Goal: Task Accomplishment & Management: Complete application form

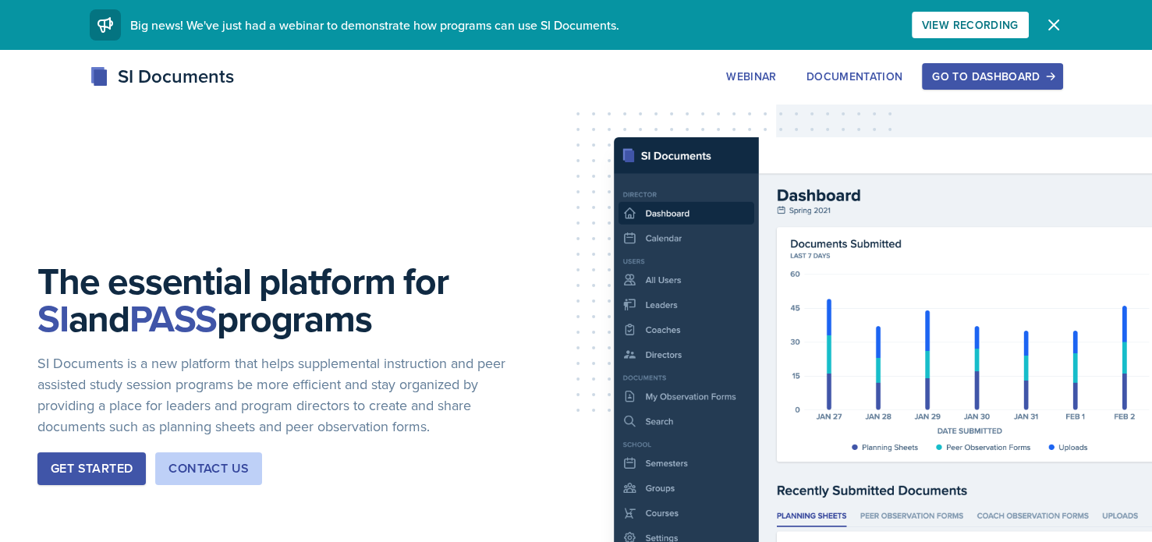
click at [1003, 75] on div "Go to Dashboard" at bounding box center [992, 76] width 120 height 12
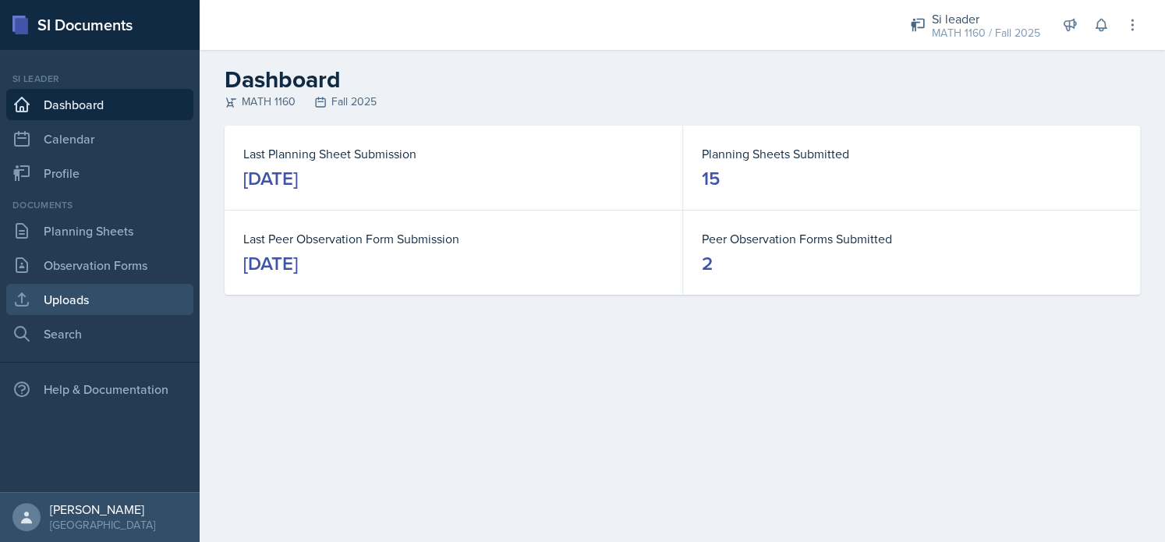
click at [97, 292] on link "Uploads" at bounding box center [99, 299] width 187 height 31
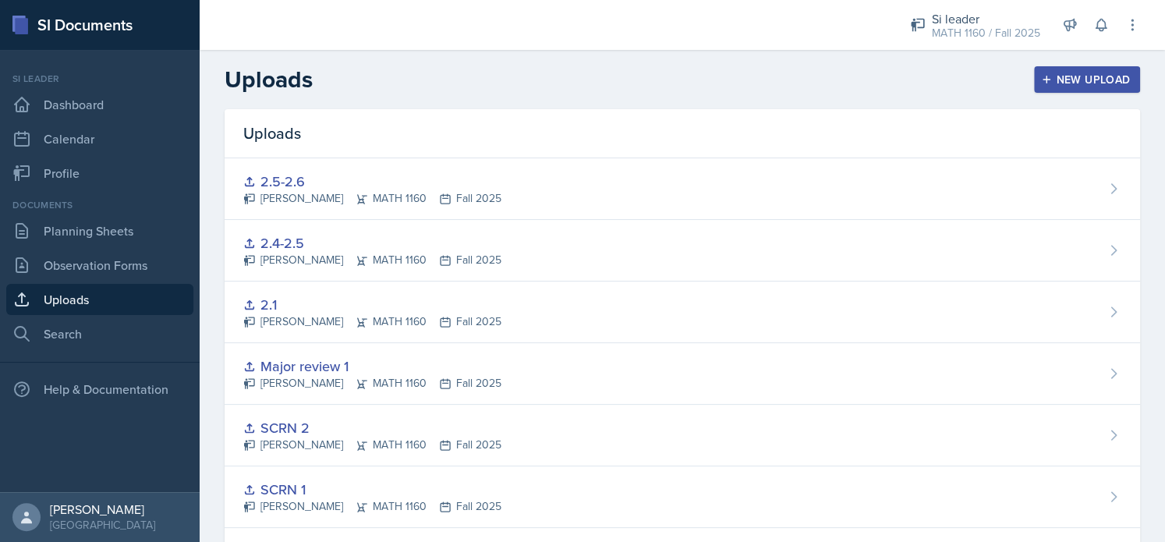
click at [1067, 80] on div "New Upload" at bounding box center [1087, 79] width 87 height 12
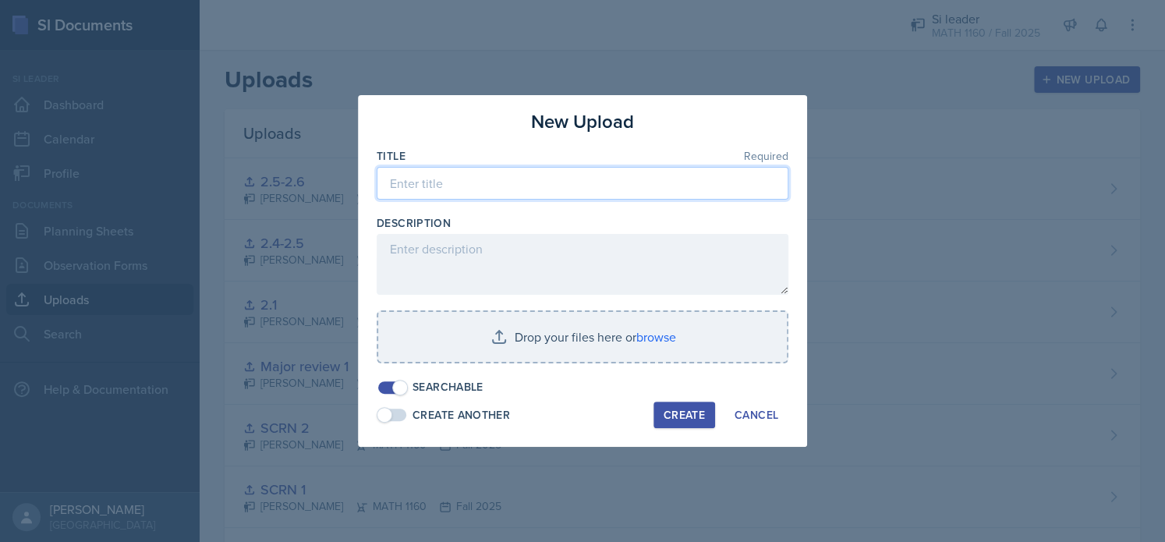
click at [542, 186] on input at bounding box center [583, 183] width 412 height 33
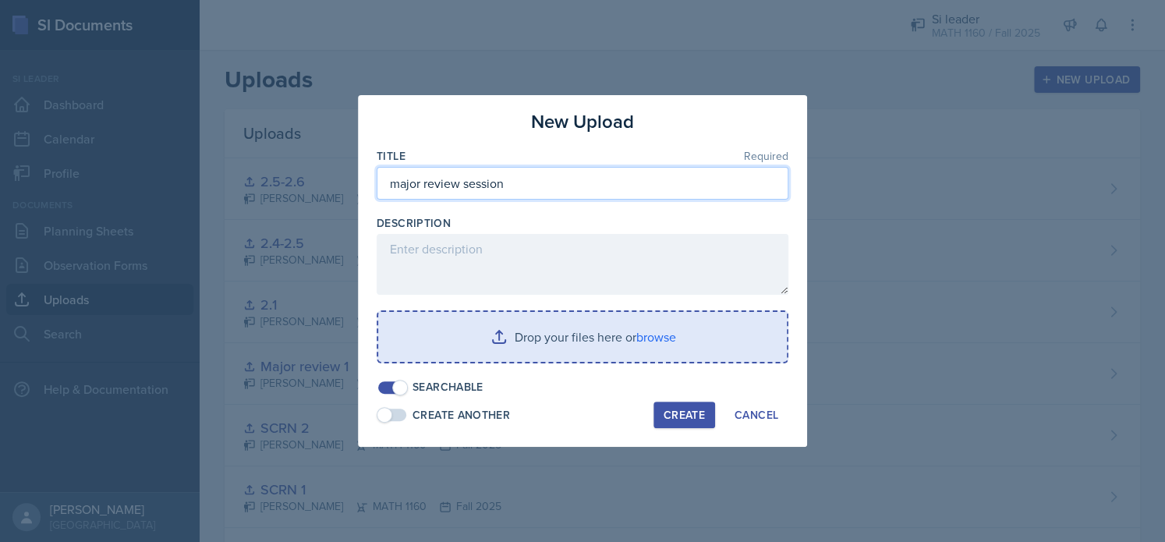
type input "major review session"
click at [549, 339] on input "file" at bounding box center [582, 337] width 409 height 50
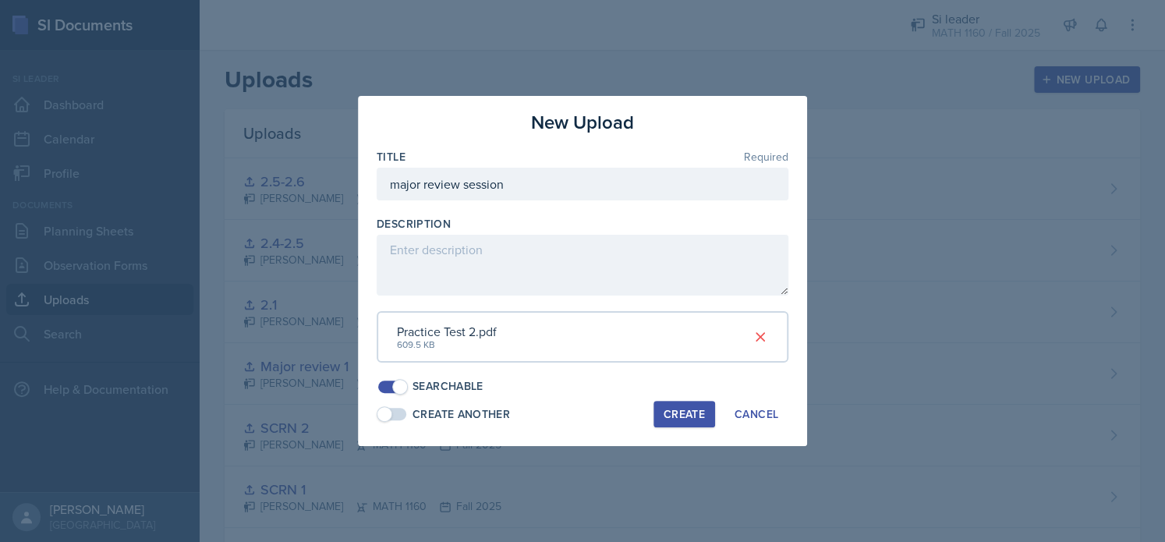
click at [709, 409] on button "Create" at bounding box center [684, 414] width 62 height 27
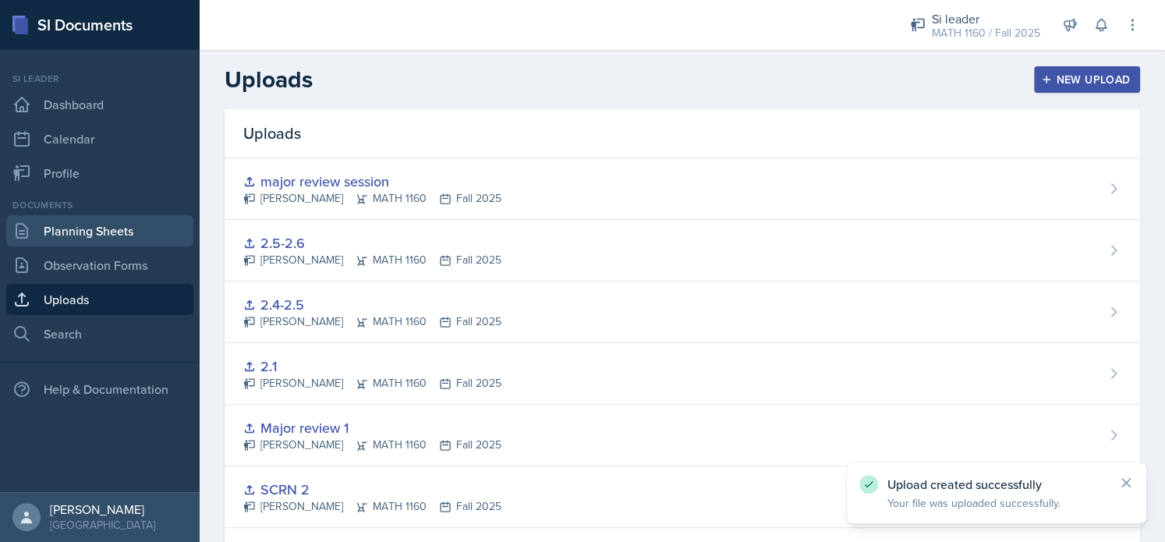
click at [97, 232] on link "Planning Sheets" at bounding box center [99, 230] width 187 height 31
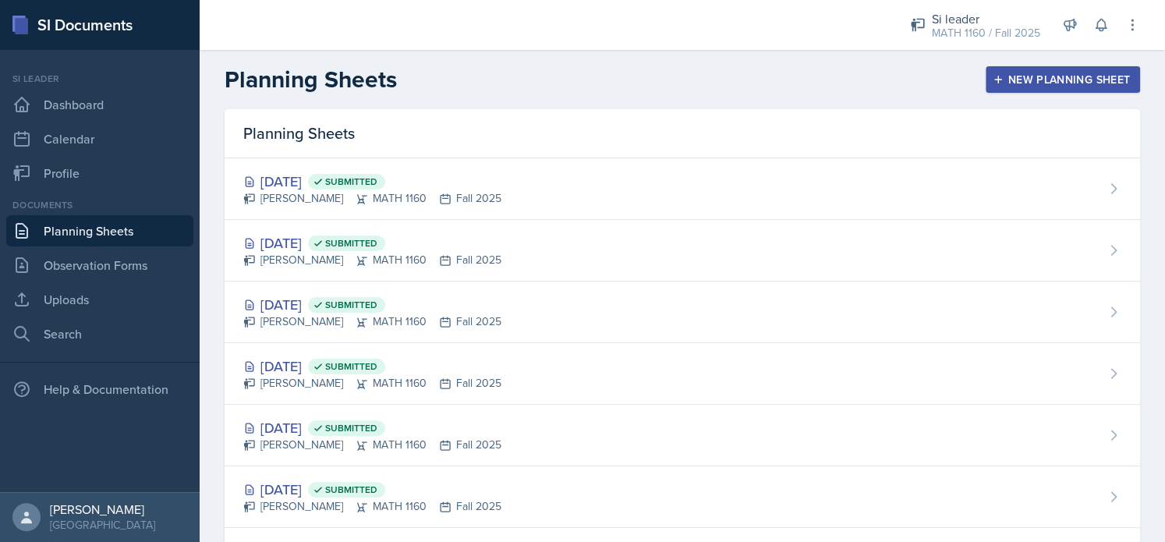
click at [993, 77] on icon "button" at bounding box center [998, 79] width 11 height 11
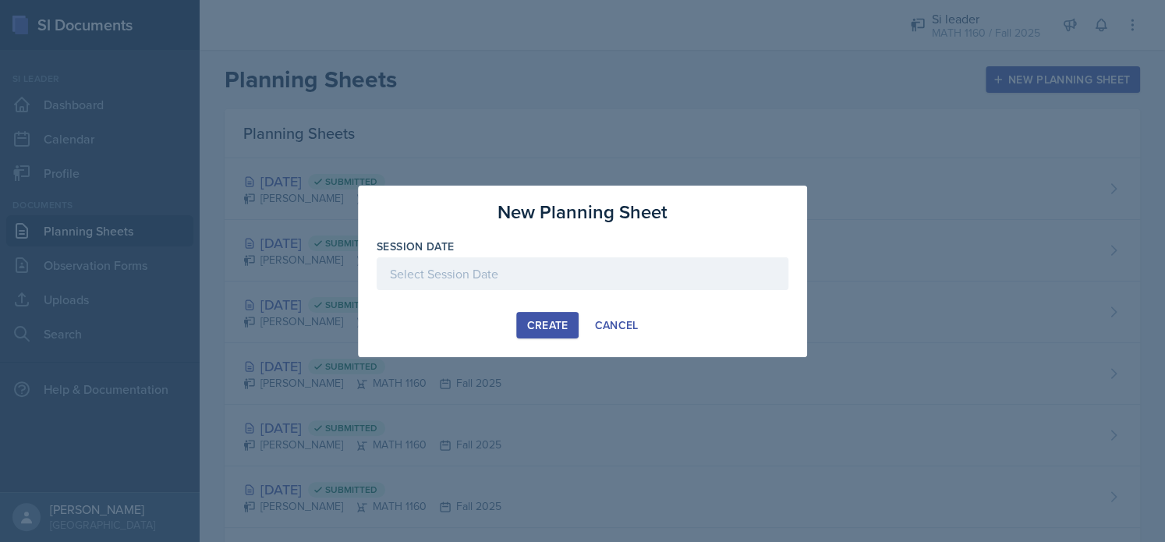
click at [591, 267] on div at bounding box center [583, 273] width 412 height 33
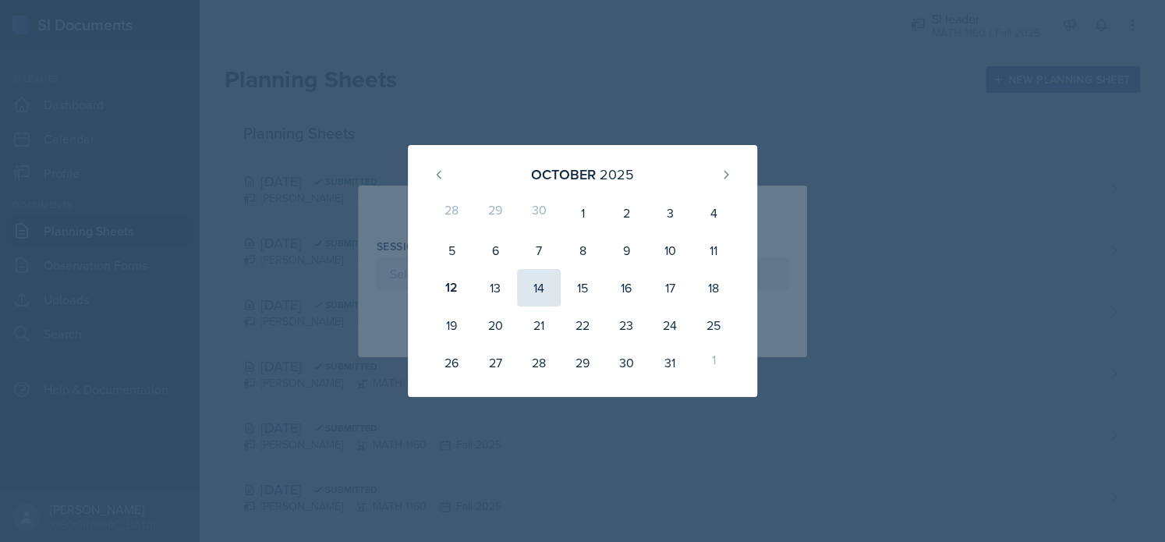
click at [535, 296] on div "14" at bounding box center [539, 287] width 44 height 37
type input "[DATE]"
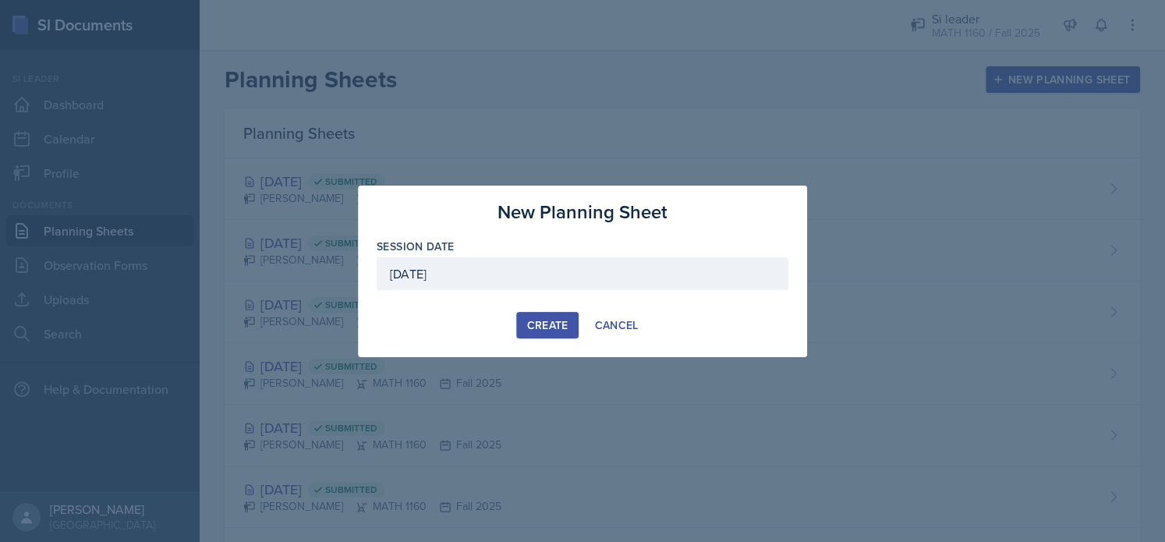
click at [544, 323] on div "Create" at bounding box center [546, 325] width 41 height 12
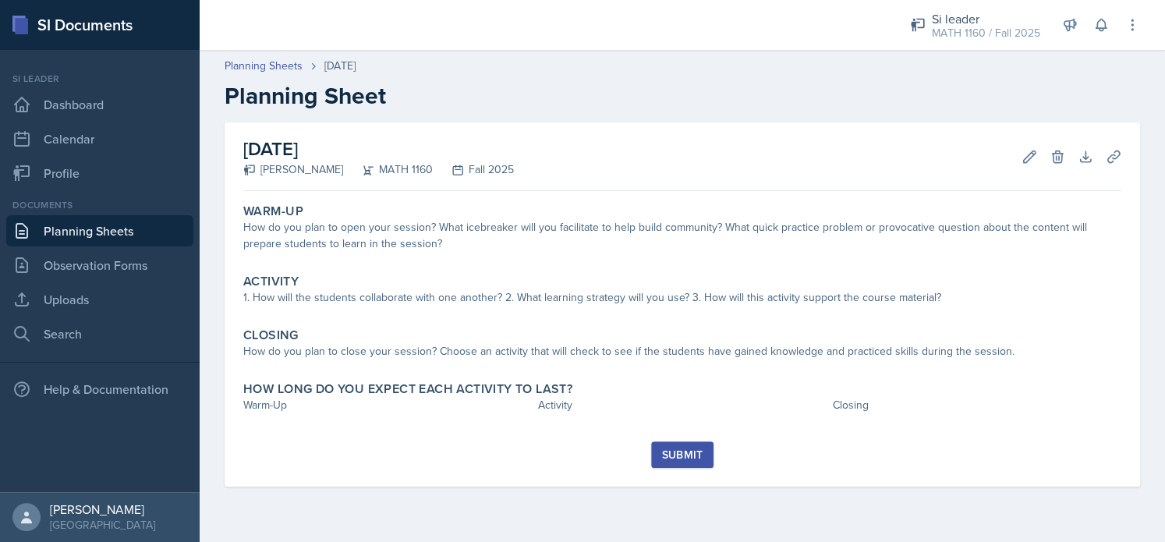
click at [73, 232] on link "Planning Sheets" at bounding box center [99, 230] width 187 height 31
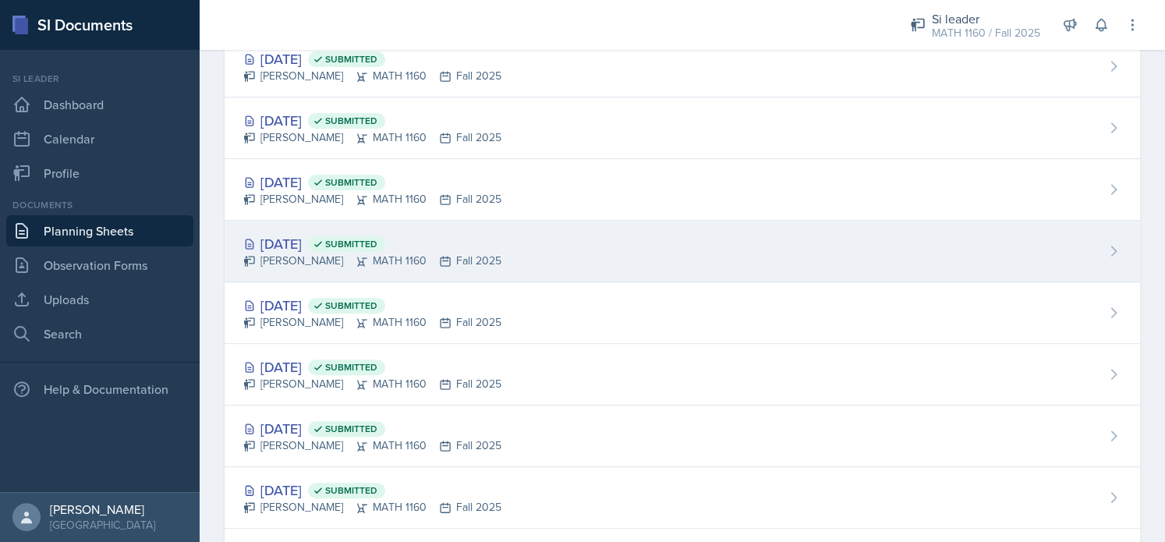
scroll to position [201, 0]
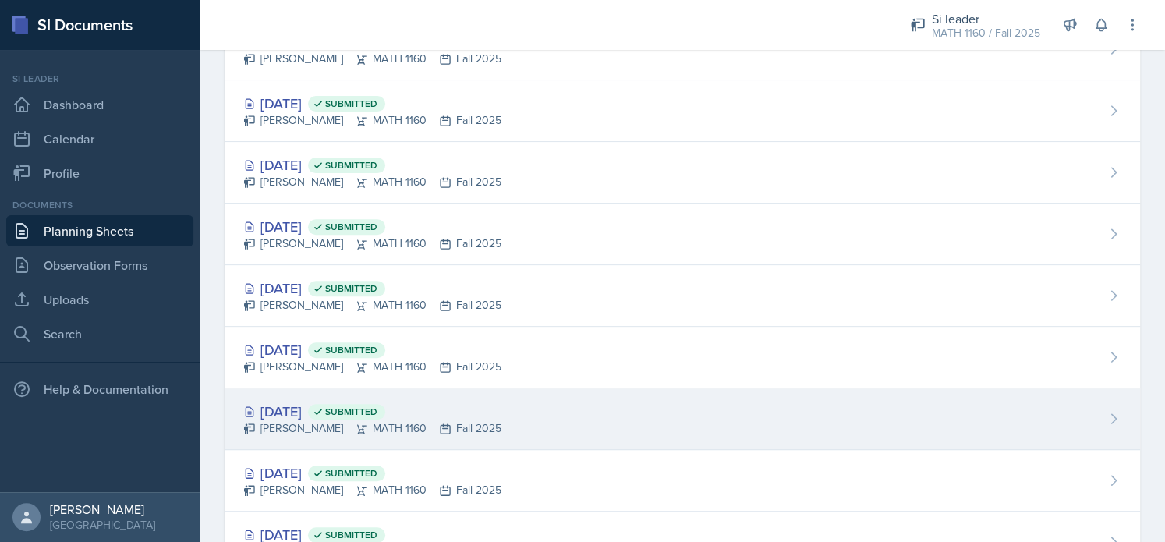
click at [312, 420] on div "[PERSON_NAME] MATH 1160 Fall 2025" at bounding box center [372, 428] width 258 height 16
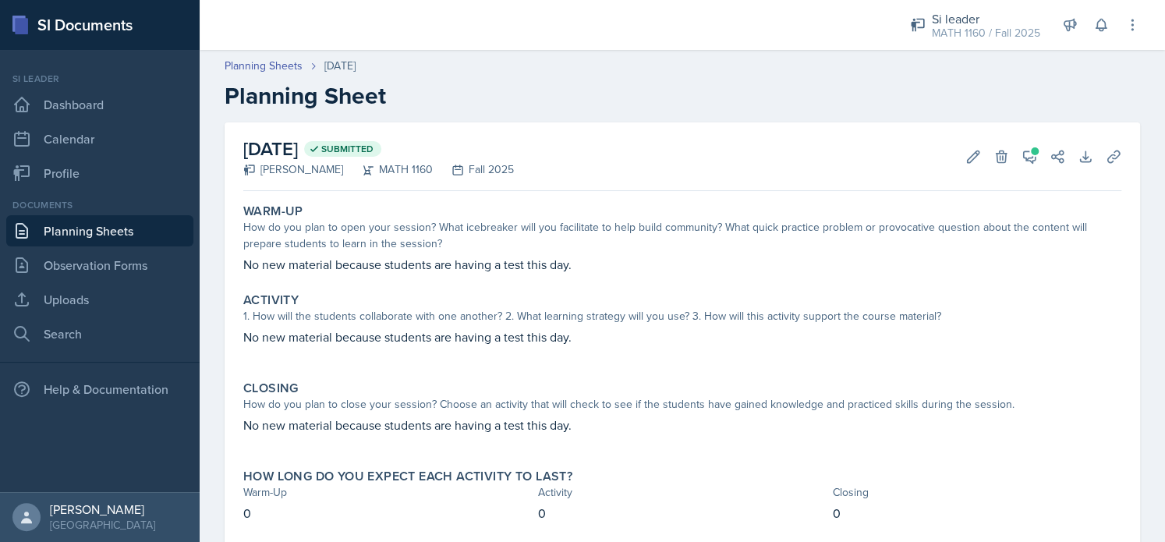
click at [131, 229] on link "Planning Sheets" at bounding box center [99, 230] width 187 height 31
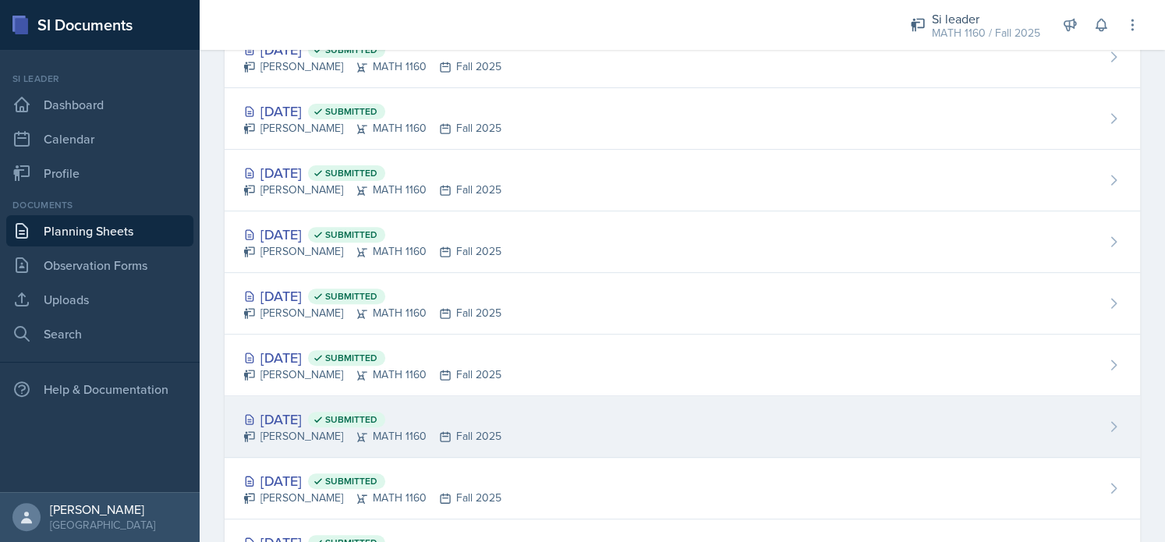
scroll to position [195, 0]
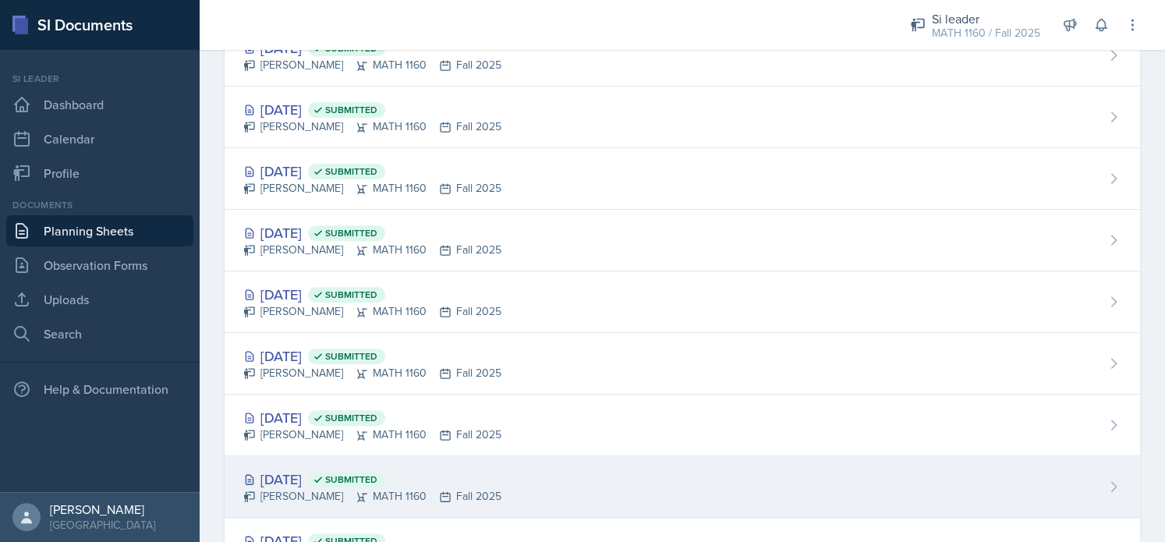
click at [306, 471] on div "[DATE] Submitted" at bounding box center [372, 479] width 258 height 21
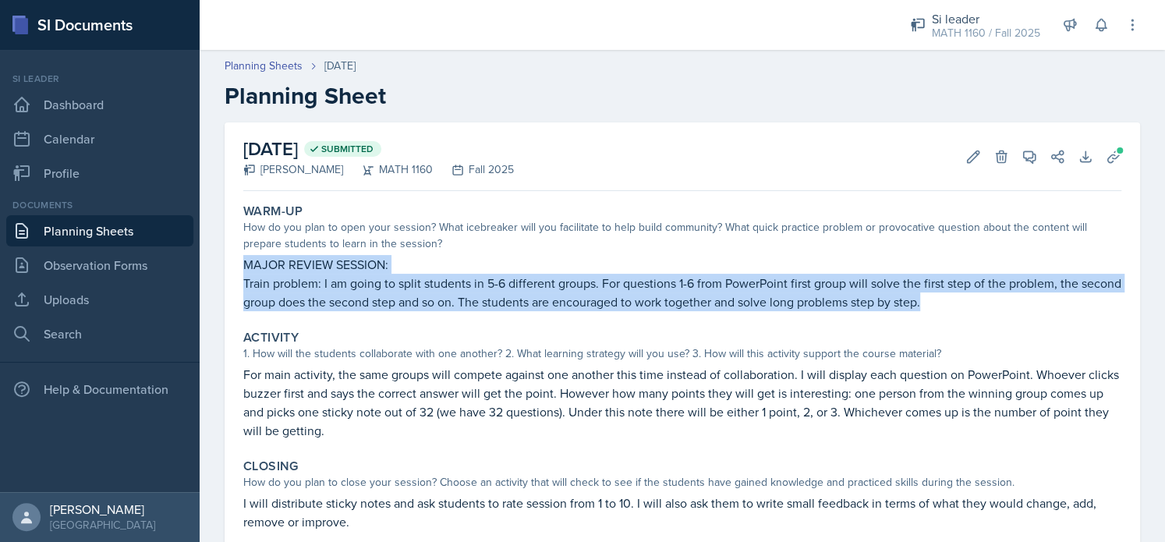
drag, startPoint x: 239, startPoint y: 266, endPoint x: 995, endPoint y: 314, distance: 757.9
click at [995, 314] on div "Warm-Up How do you plan to open your session? What icebreaker will you facilita…" at bounding box center [682, 257] width 890 height 120
copy div "MAJOR REVIEW SESSION: Train problem: I am going to split students in 5-6 differ…"
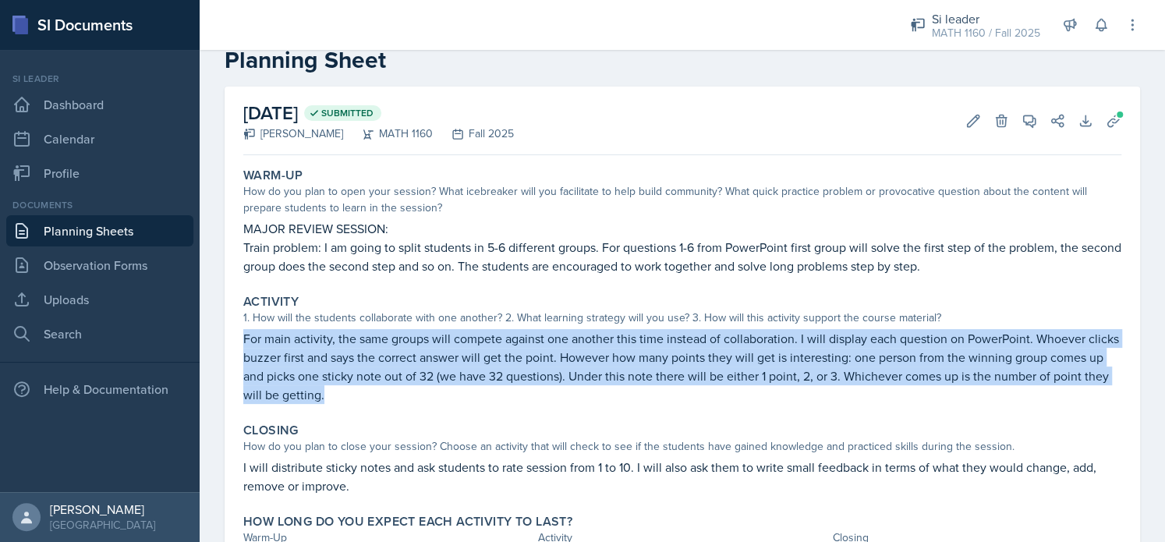
drag, startPoint x: 282, startPoint y: 342, endPoint x: 379, endPoint y: 403, distance: 114.6
click at [379, 403] on div "Activity 1. How will the students collaborate with one another? 2. What learnin…" at bounding box center [682, 349] width 890 height 122
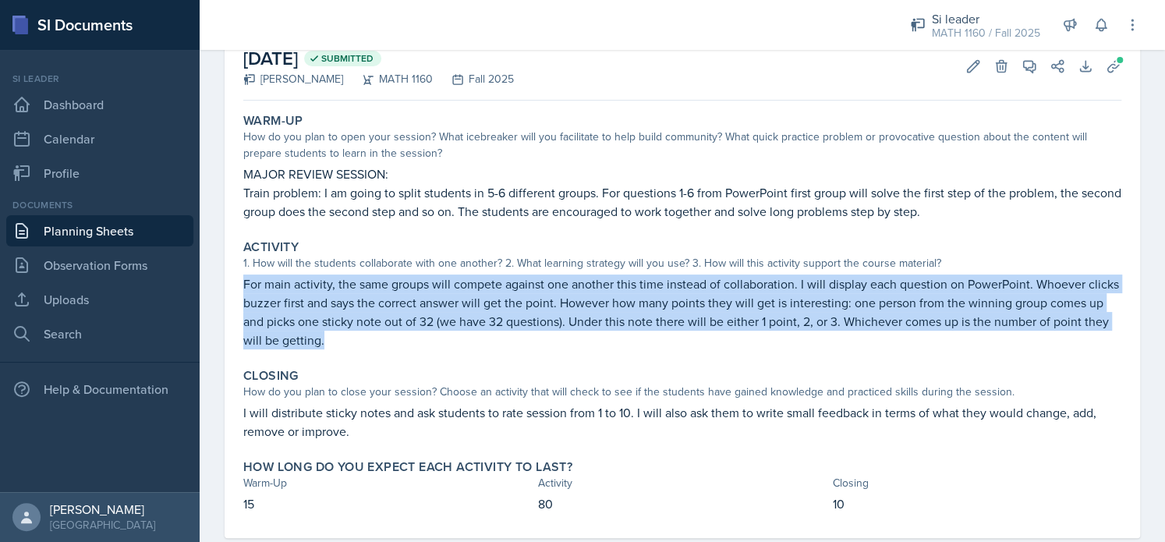
scroll to position [95, 0]
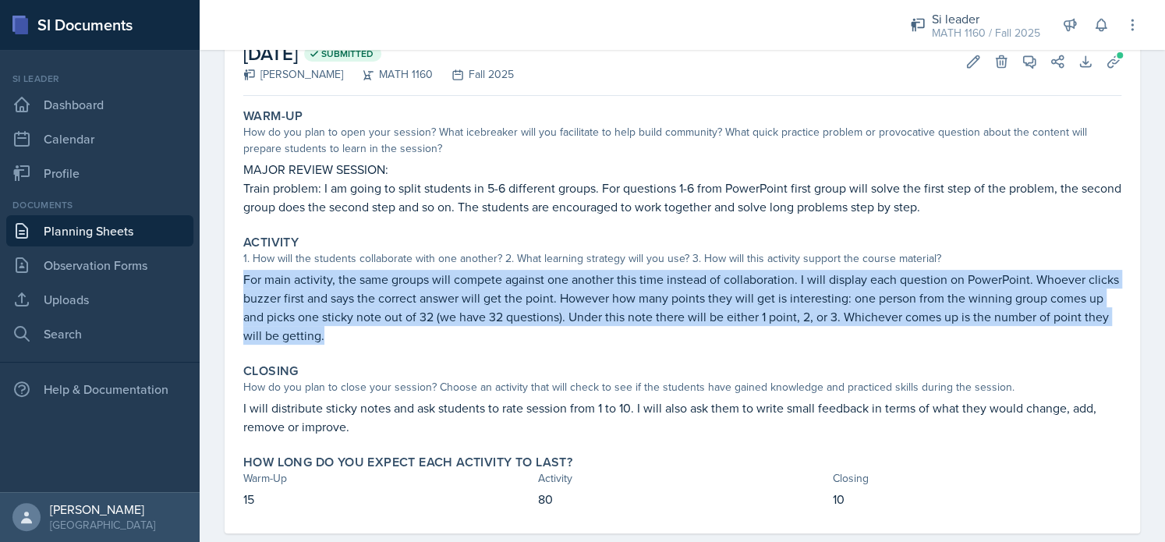
copy p "For main activity, the same groups will compete against one another this time i…"
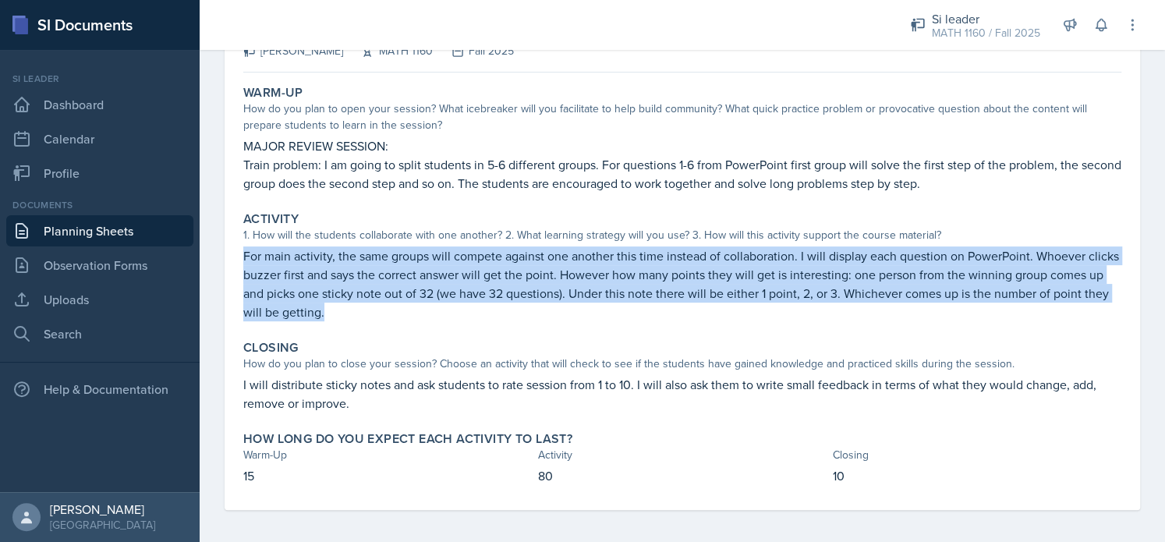
scroll to position [120, 0]
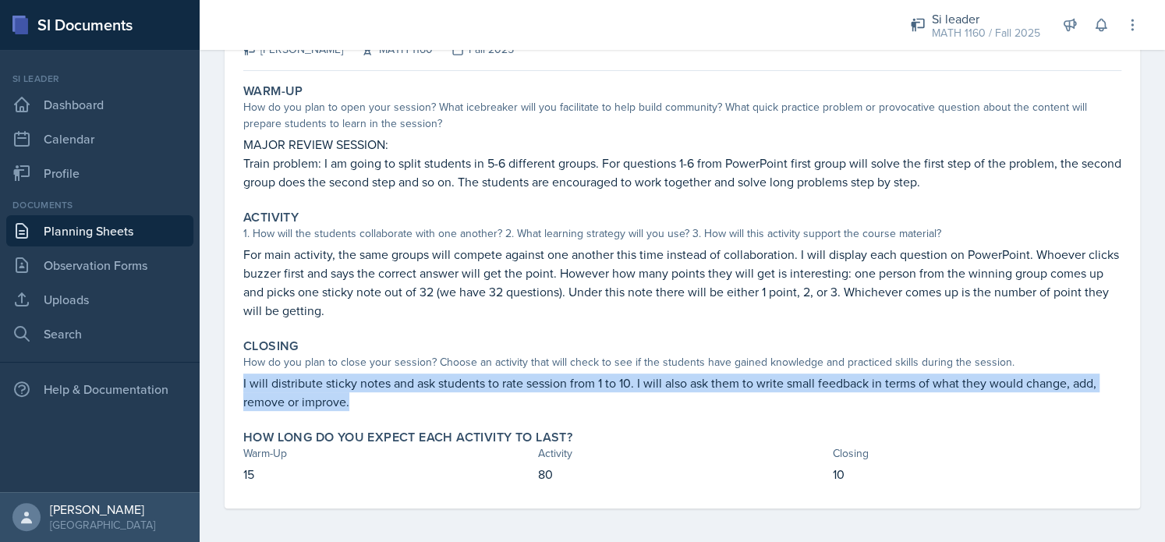
drag, startPoint x: 361, startPoint y: 398, endPoint x: 240, endPoint y: 384, distance: 121.8
click at [240, 384] on div "Closing How do you plan to close your session? Choose an activity that will che…" at bounding box center [682, 374] width 890 height 85
copy p "I will distribute sticky notes and ask students to rate session from 1 to 10. I…"
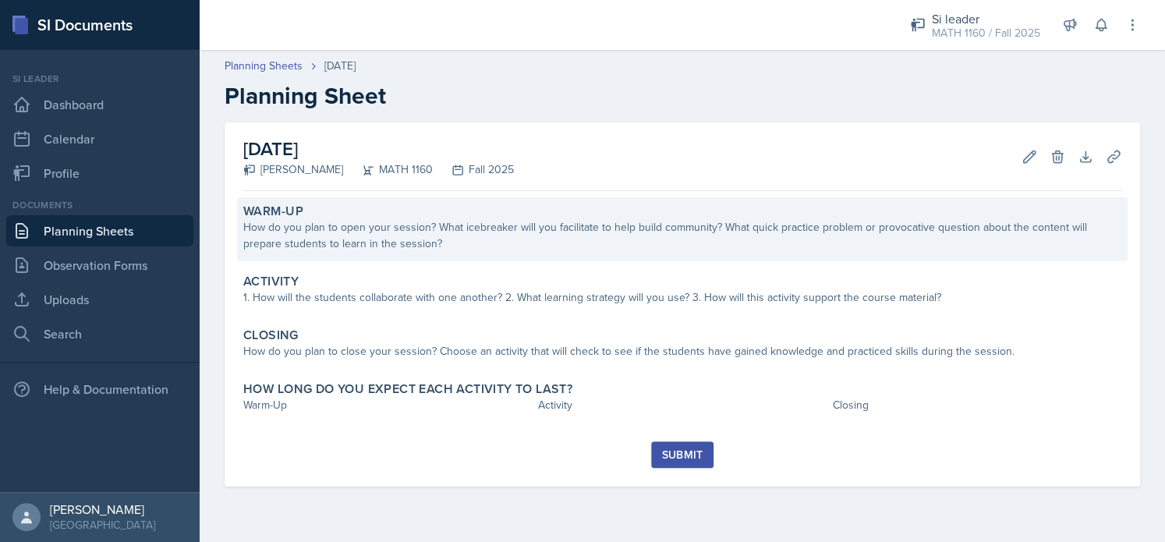
click at [457, 240] on div "How do you plan to open your session? What icebreaker will you facilitate to he…" at bounding box center [682, 235] width 878 height 33
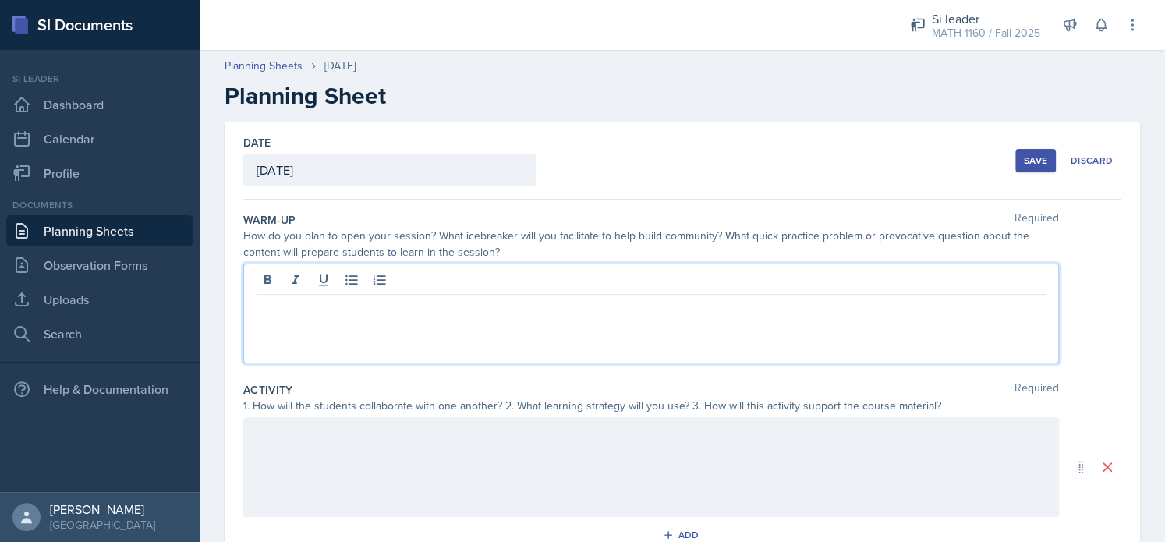
click at [361, 287] on div at bounding box center [651, 314] width 816 height 100
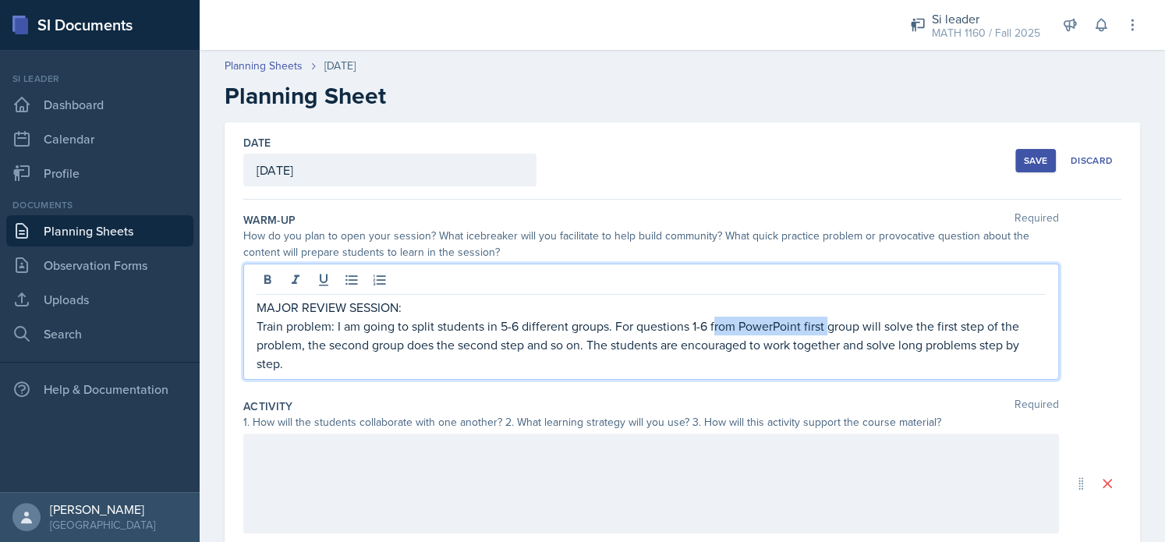
drag, startPoint x: 713, startPoint y: 324, endPoint x: 826, endPoint y: 330, distance: 113.2
click at [826, 330] on p "Train problem: I am going to split students in 5-6 different groups. For questi…" at bounding box center [651, 345] width 789 height 56
click at [777, 334] on p "Train problem: I am going to split students in 5-6 different groups. For questi…" at bounding box center [651, 345] width 789 height 56
click at [809, 327] on p "Train problem: I am going to split students in 5-6 different groups. For questi…" at bounding box center [651, 345] width 789 height 56
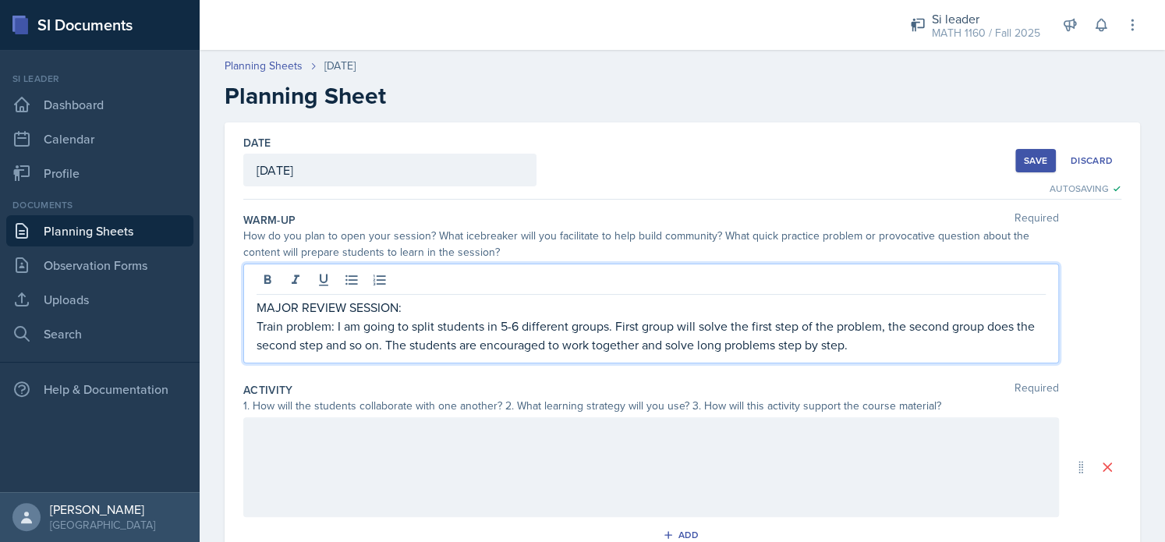
click at [309, 466] on div at bounding box center [651, 467] width 816 height 100
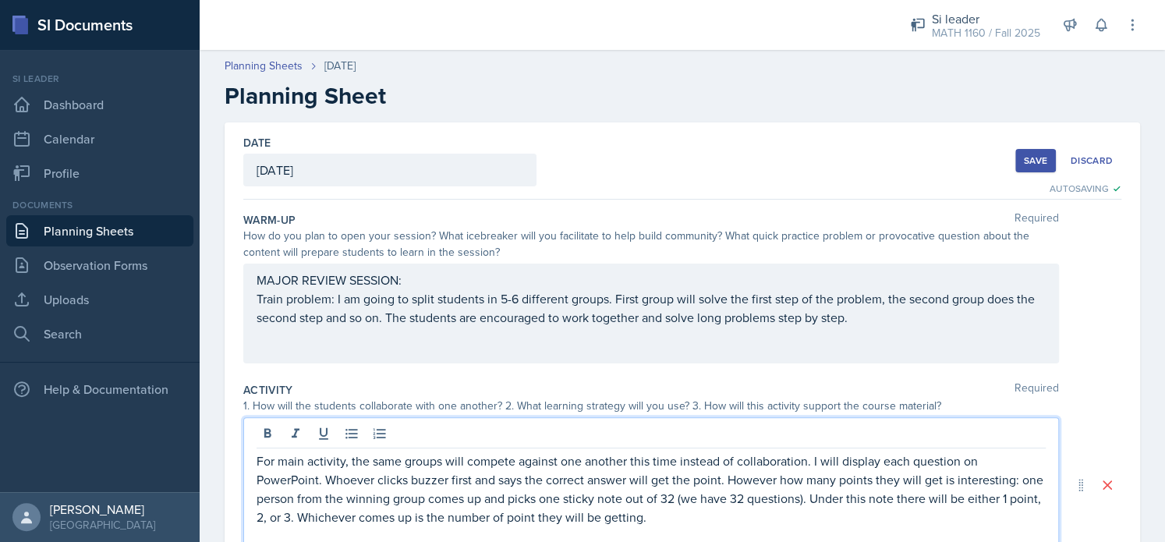
click at [309, 466] on p "For main activity, the same groups will compete against one another this time i…" at bounding box center [651, 488] width 789 height 75
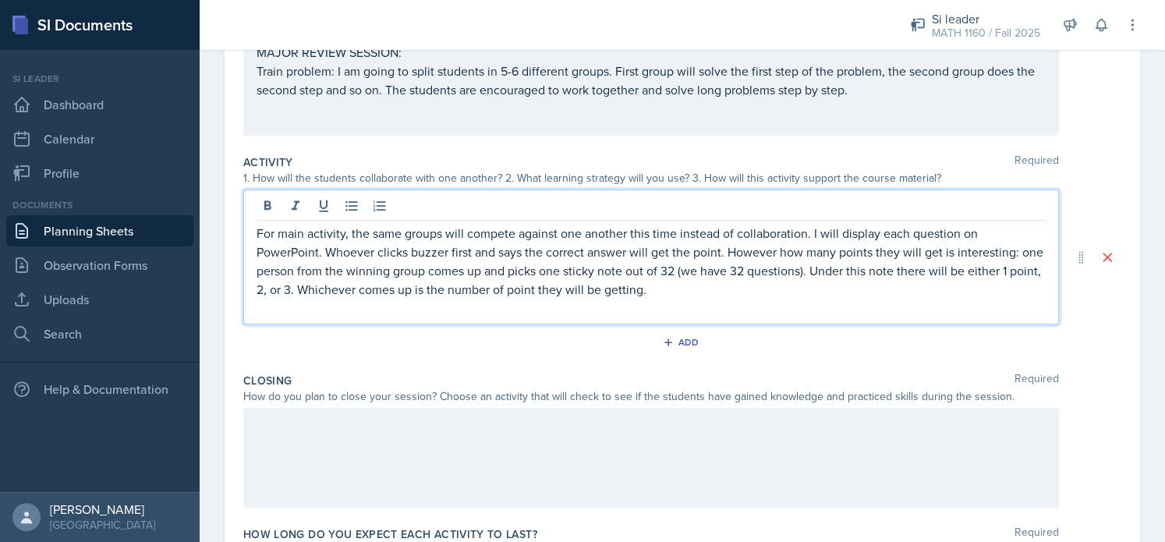
scroll to position [268, 0]
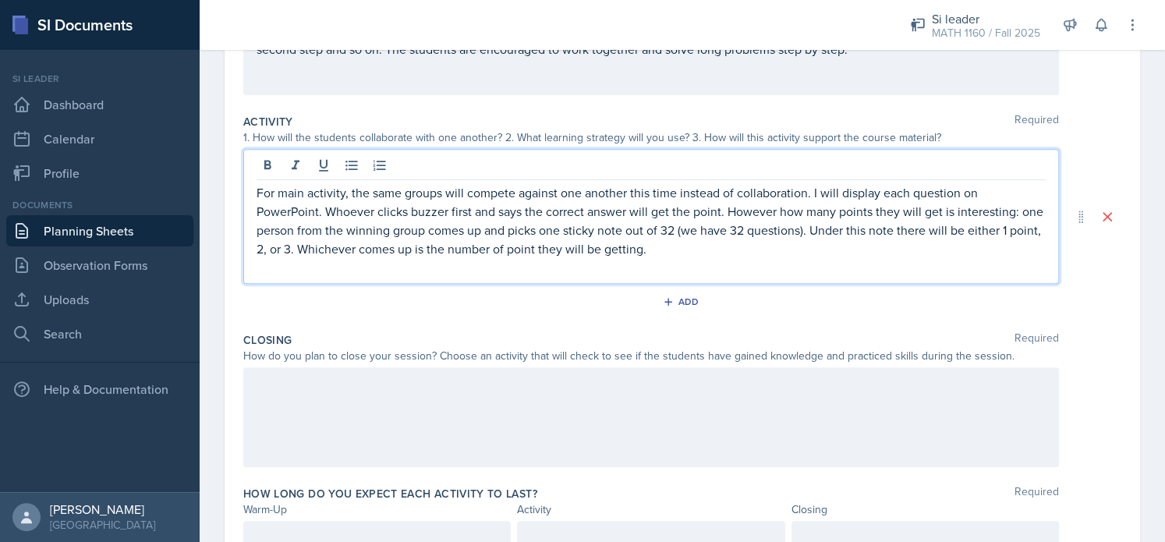
click at [711, 253] on p "For main activity, the same groups will compete against one another this time i…" at bounding box center [651, 220] width 789 height 75
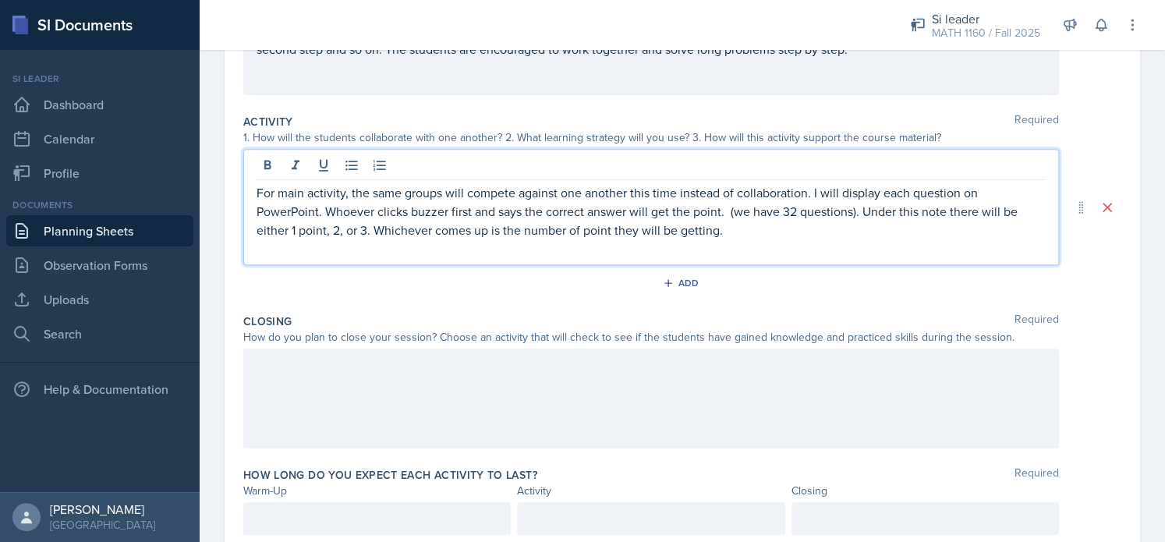
drag, startPoint x: 729, startPoint y: 210, endPoint x: 701, endPoint y: 233, distance: 36.5
click at [701, 233] on p "For main activity, the same groups will compete against one another this time i…" at bounding box center [651, 211] width 789 height 56
drag, startPoint x: 863, startPoint y: 214, endPoint x: 893, endPoint y: 236, distance: 36.8
click at [893, 236] on p "For main activity, the same groups will compete against one another this time i…" at bounding box center [651, 211] width 789 height 56
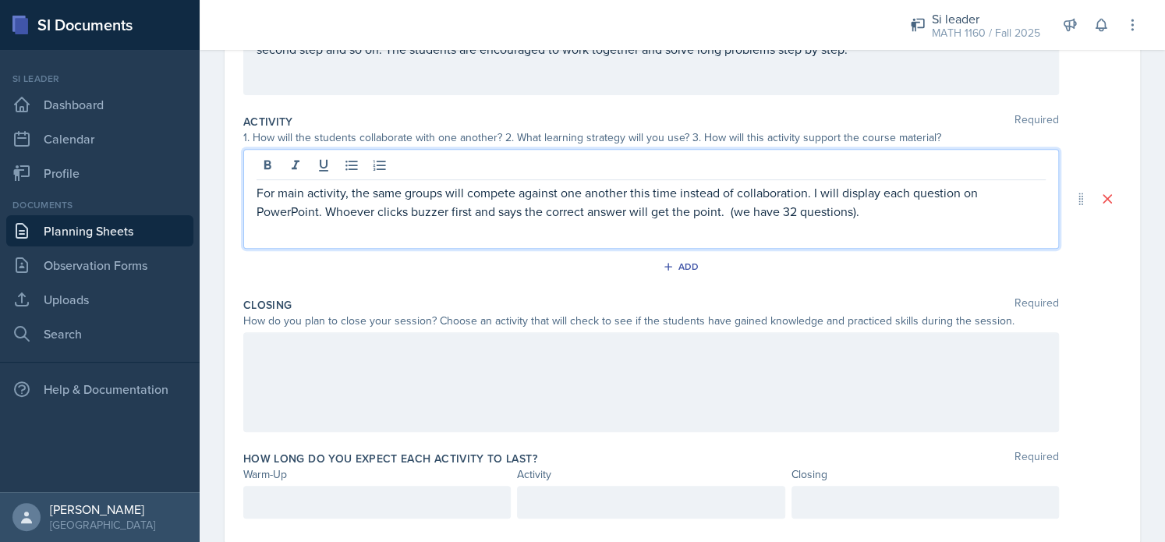
click at [731, 204] on p "For main activity, the same groups will compete against one another this time i…" at bounding box center [651, 201] width 789 height 37
click at [686, 212] on p "For main activity, the same groups will compete against one another this time i…" at bounding box center [651, 201] width 789 height 37
click at [536, 370] on div at bounding box center [651, 382] width 816 height 100
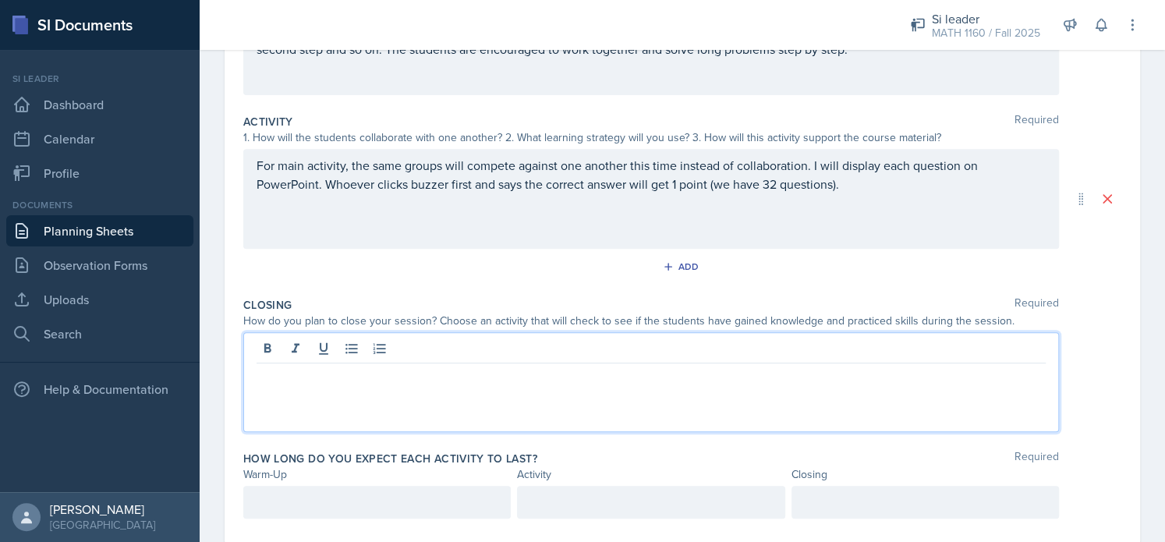
scroll to position [296, 0]
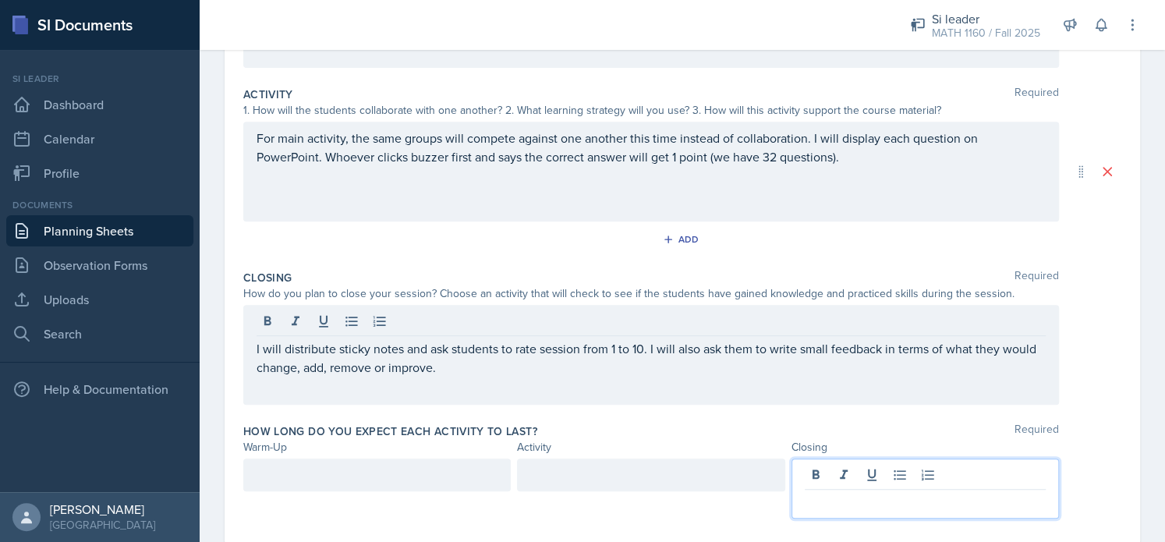
click at [885, 476] on div at bounding box center [924, 488] width 267 height 60
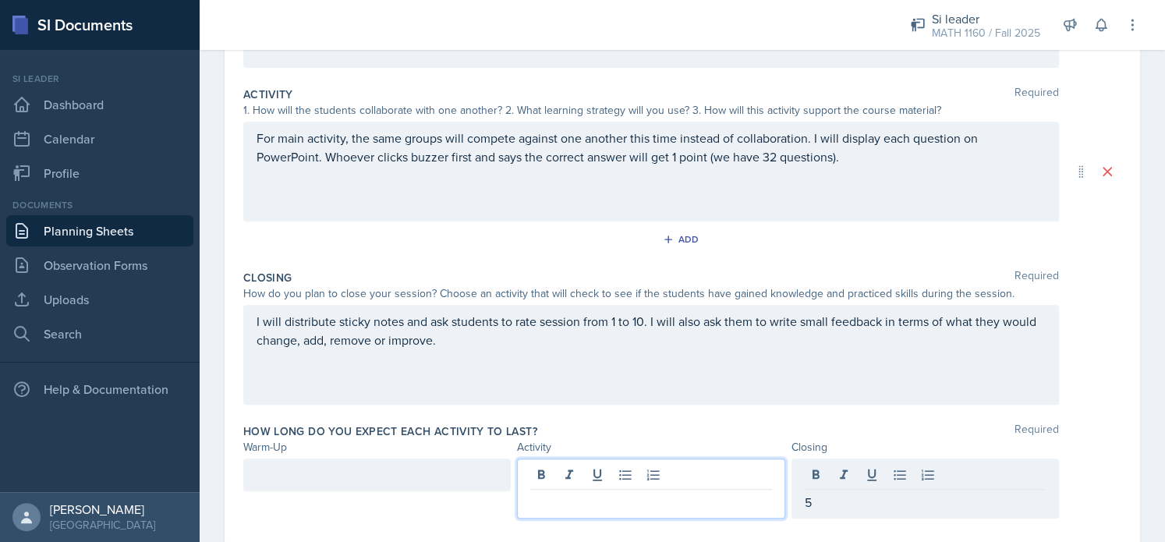
click at [618, 477] on div at bounding box center [650, 488] width 267 height 60
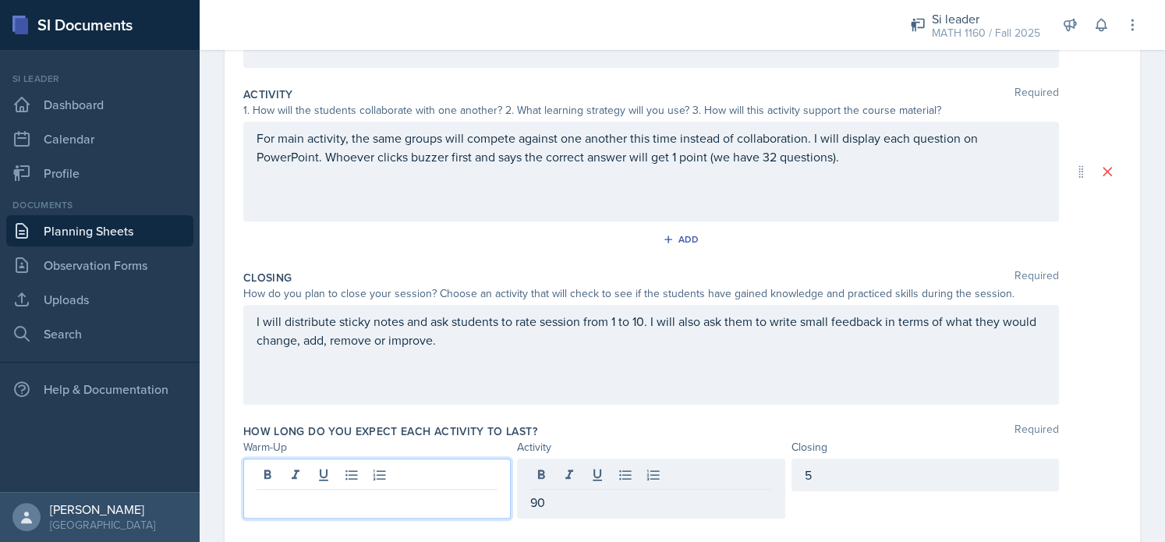
click at [356, 478] on div at bounding box center [376, 488] width 267 height 60
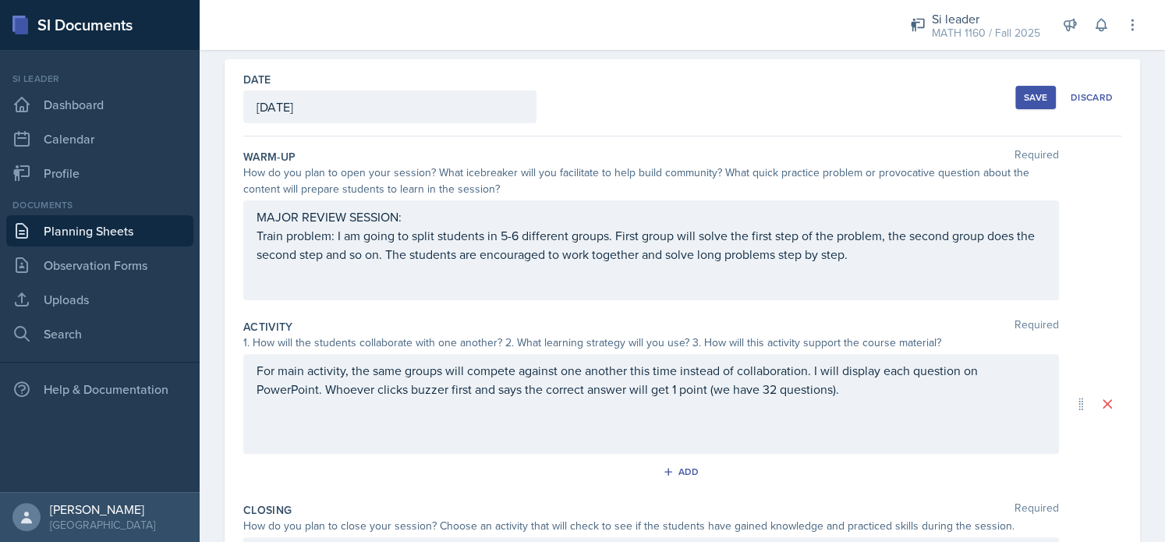
scroll to position [65, 0]
click at [1024, 93] on div "Save" at bounding box center [1035, 96] width 23 height 12
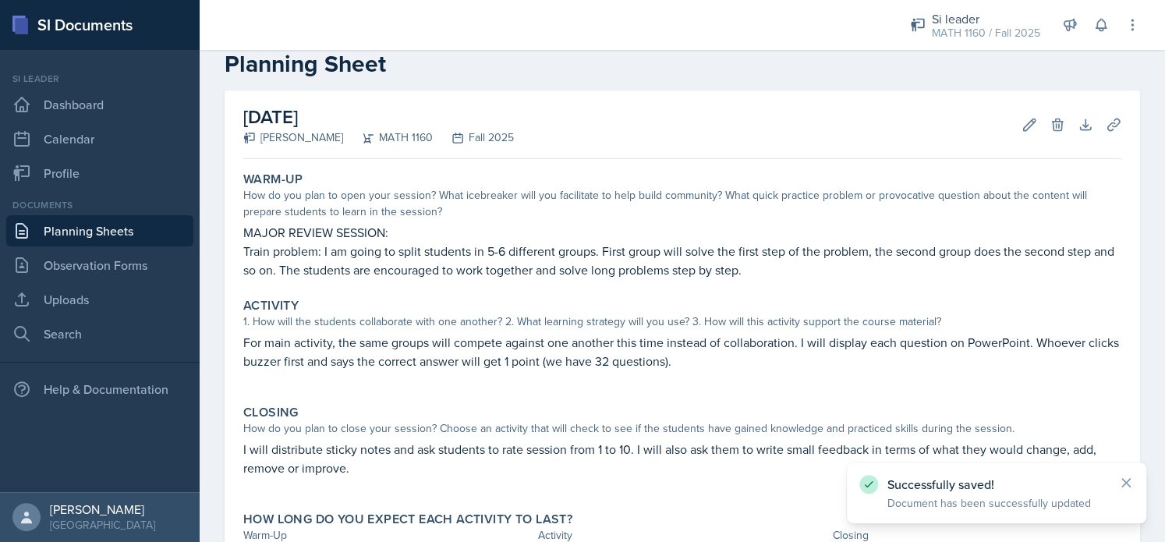
scroll to position [31, 0]
click at [1106, 129] on icon at bounding box center [1114, 126] width 16 height 16
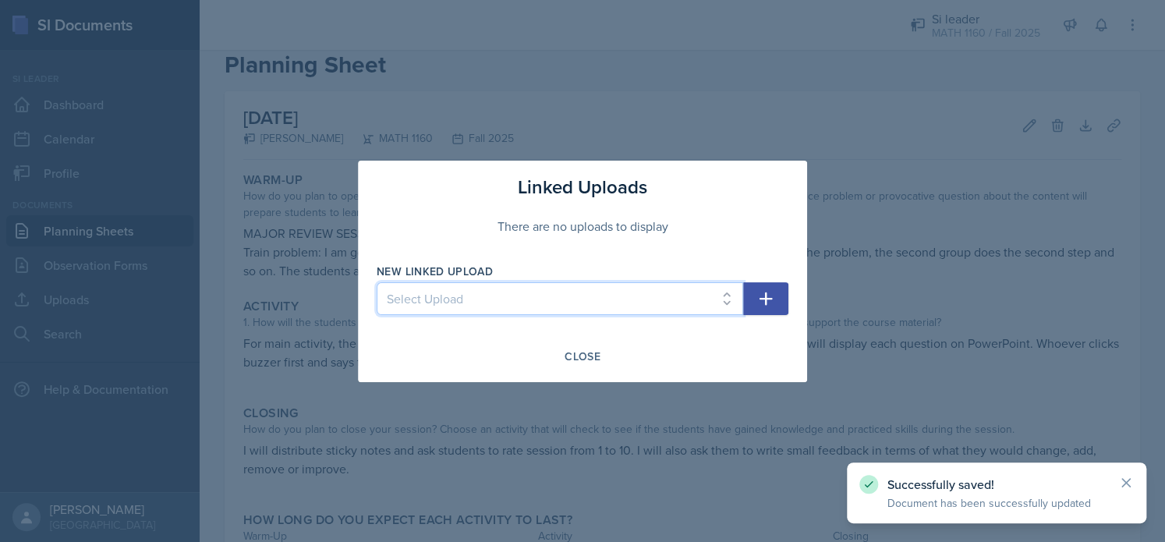
click at [524, 301] on select "Select Upload session 1 PowerPoint Practice problems part 1 Practice problems p…" at bounding box center [560, 298] width 366 height 33
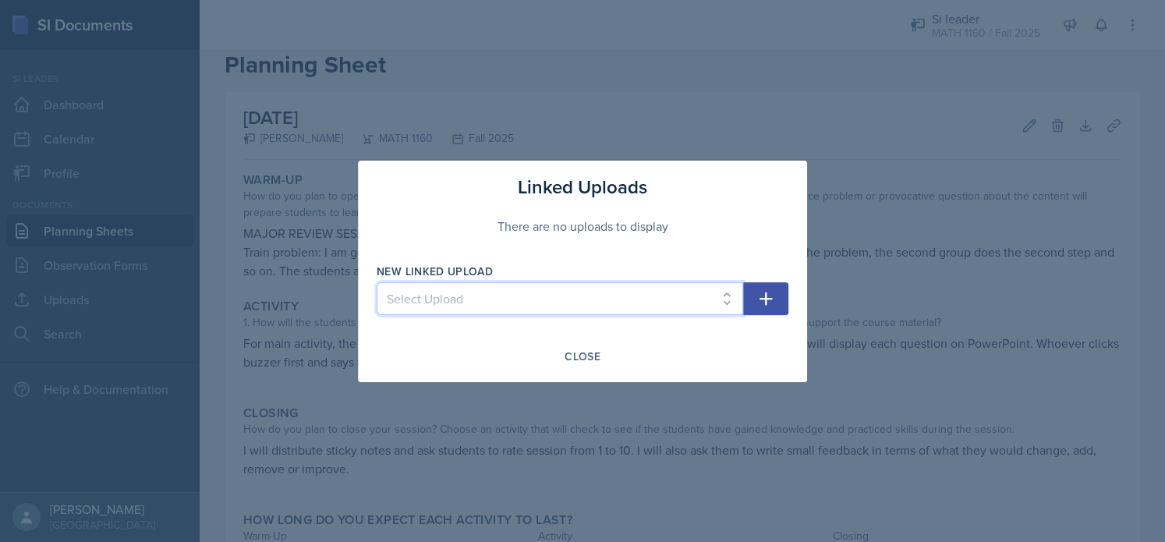
select select "3790ed0f-1697-4047-a99e-b2ec297e014c"
click at [377, 282] on select "Select Upload session 1 PowerPoint Practice problems part 1 Practice problems p…" at bounding box center [560, 298] width 366 height 33
click at [759, 296] on icon "button" at bounding box center [765, 298] width 19 height 19
select select
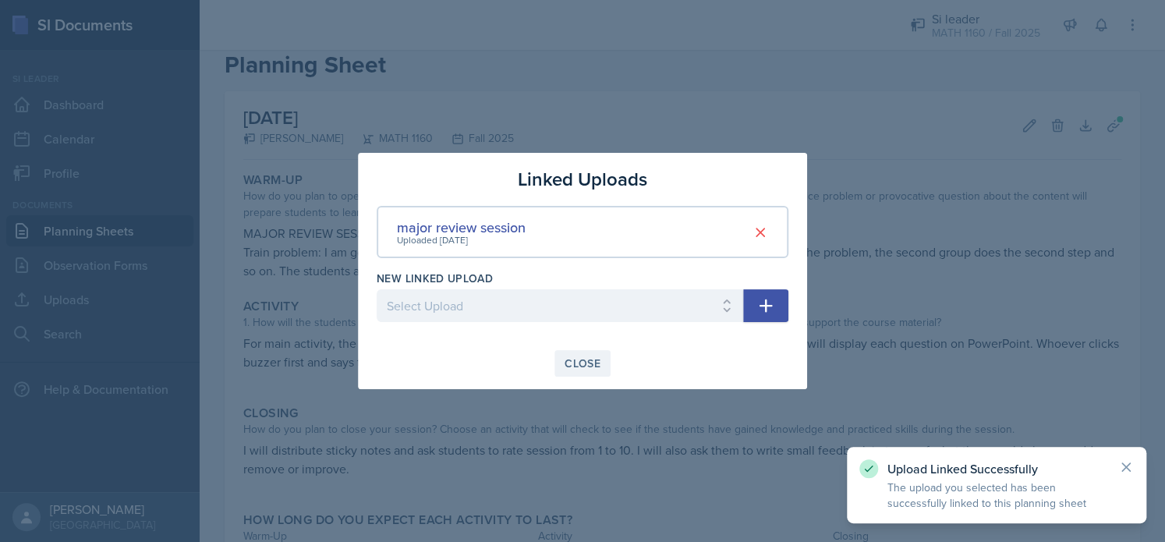
click at [574, 368] on div "Close" at bounding box center [583, 363] width 36 height 12
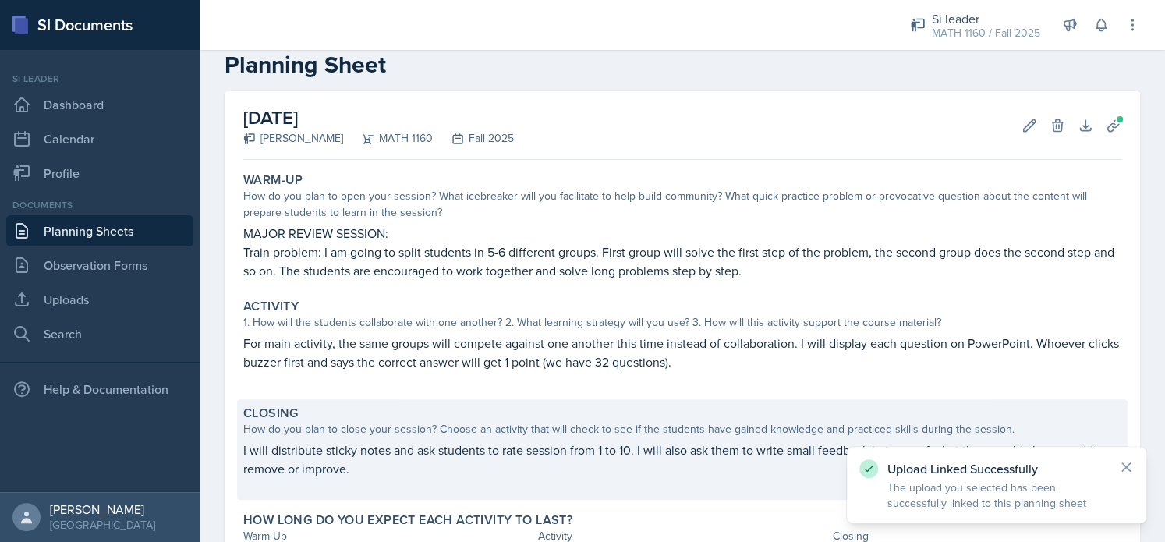
scroll to position [162, 0]
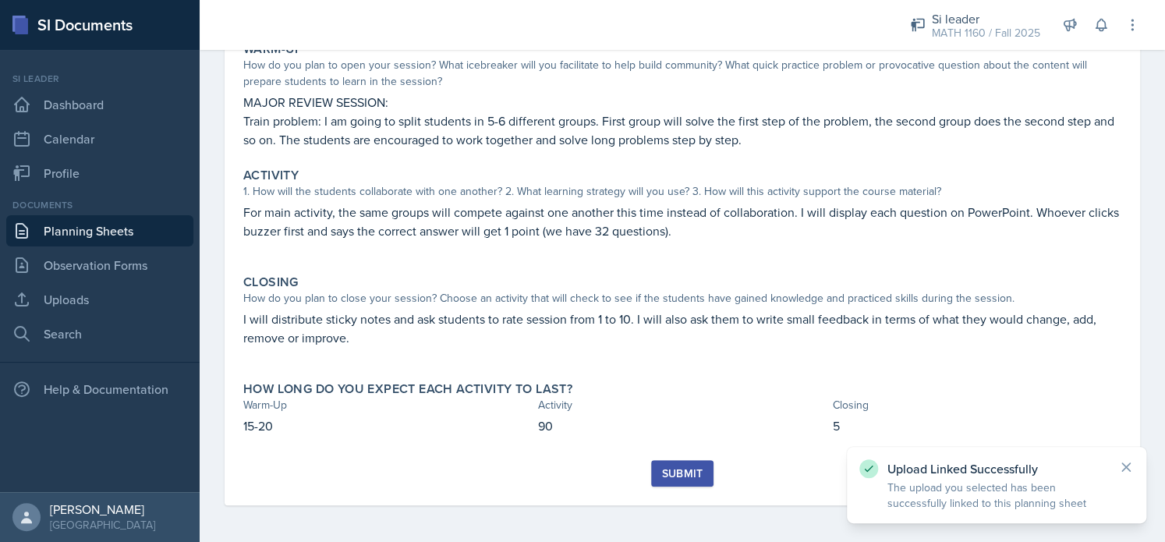
click at [681, 475] on div "Submit" at bounding box center [681, 473] width 41 height 12
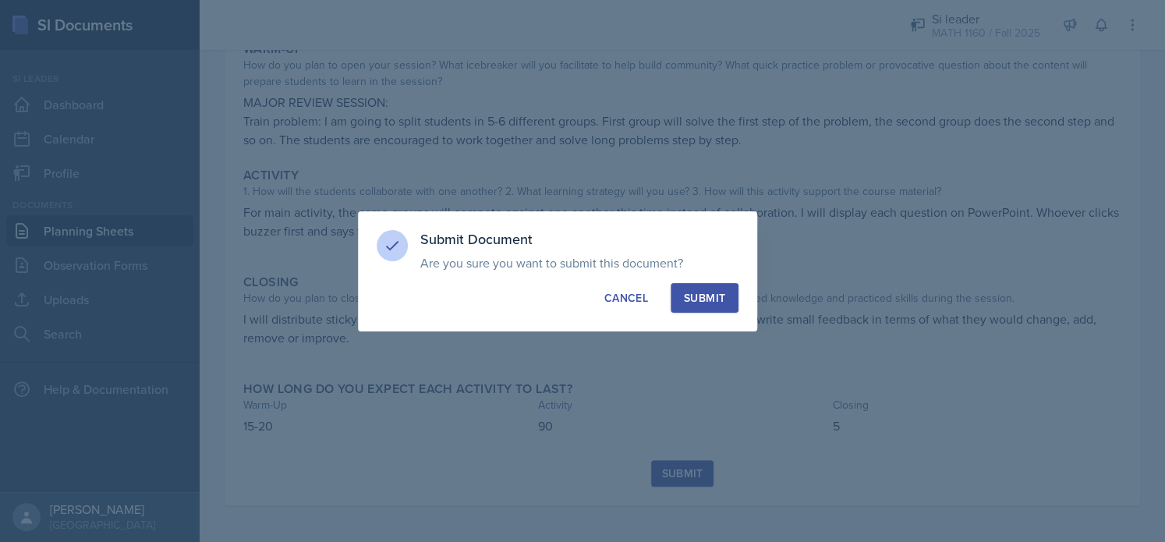
click at [707, 298] on div "Submit" at bounding box center [704, 298] width 41 height 16
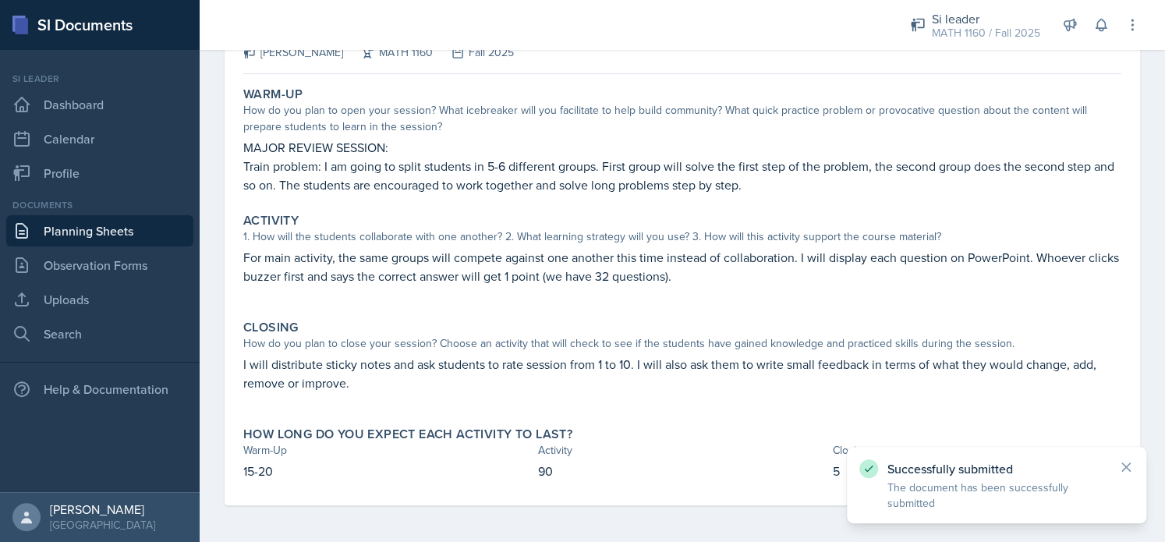
scroll to position [0, 0]
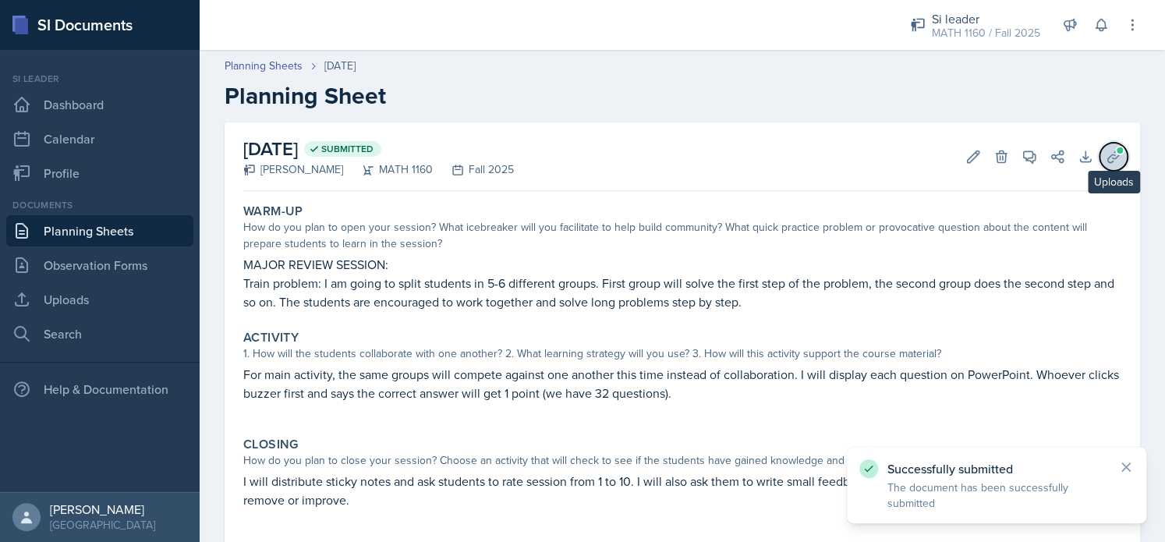
click at [1106, 157] on icon at bounding box center [1114, 157] width 16 height 16
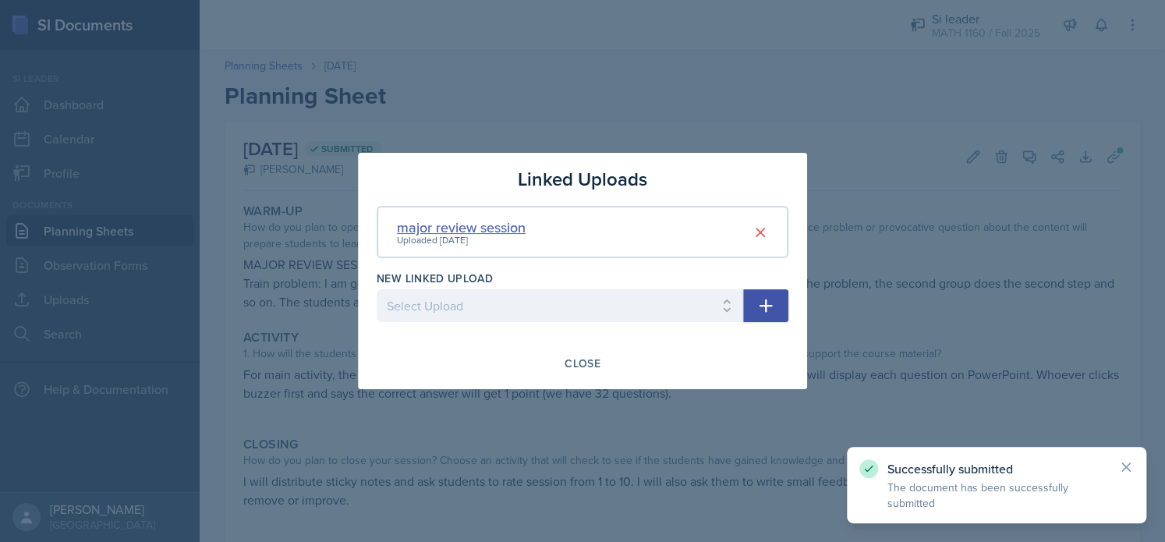
click at [484, 218] on div "major review session" at bounding box center [461, 227] width 129 height 21
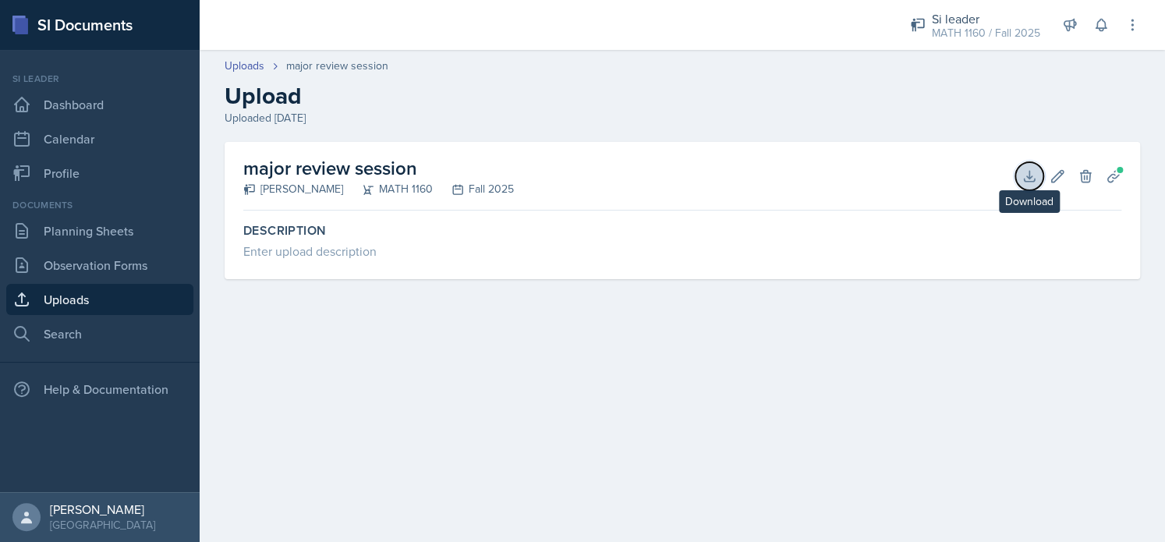
click at [1026, 171] on icon at bounding box center [1029, 176] width 16 height 16
click at [90, 304] on link "Uploads" at bounding box center [99, 299] width 187 height 31
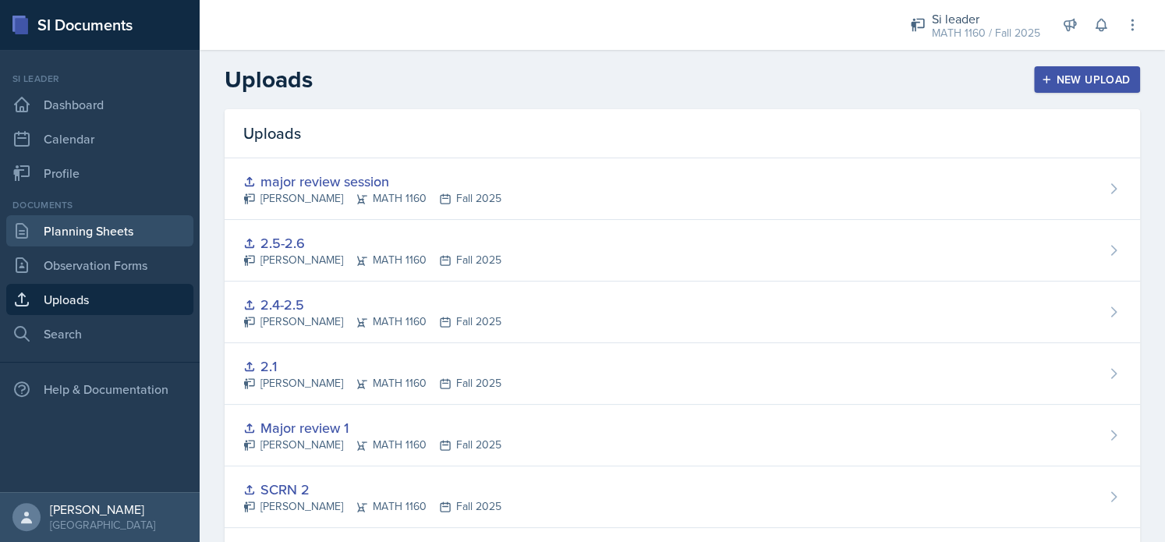
click at [98, 236] on link "Planning Sheets" at bounding box center [99, 230] width 187 height 31
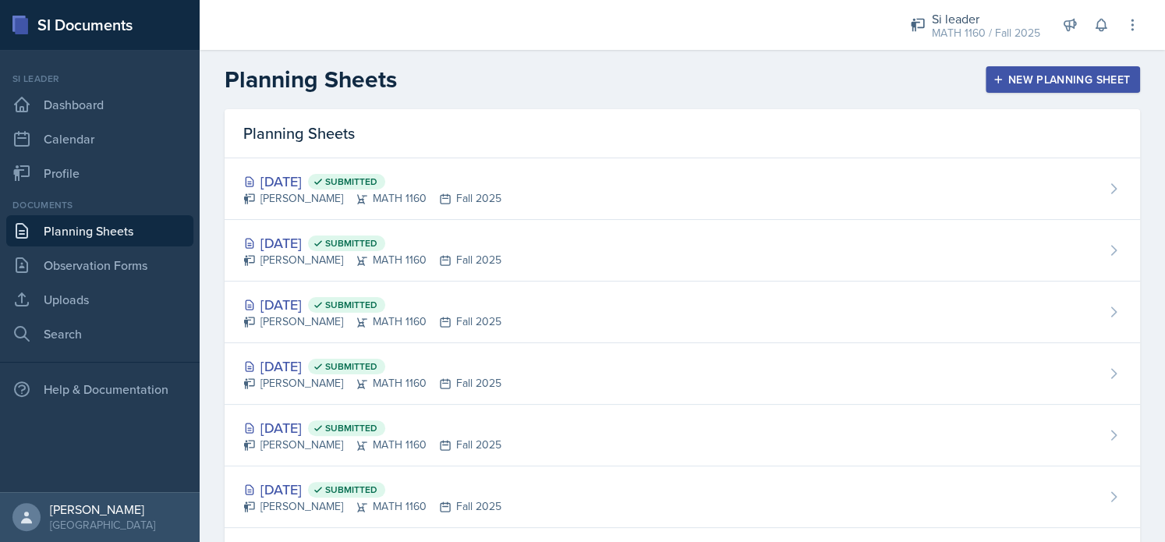
click at [1000, 73] on div "New Planning Sheet" at bounding box center [1063, 79] width 134 height 12
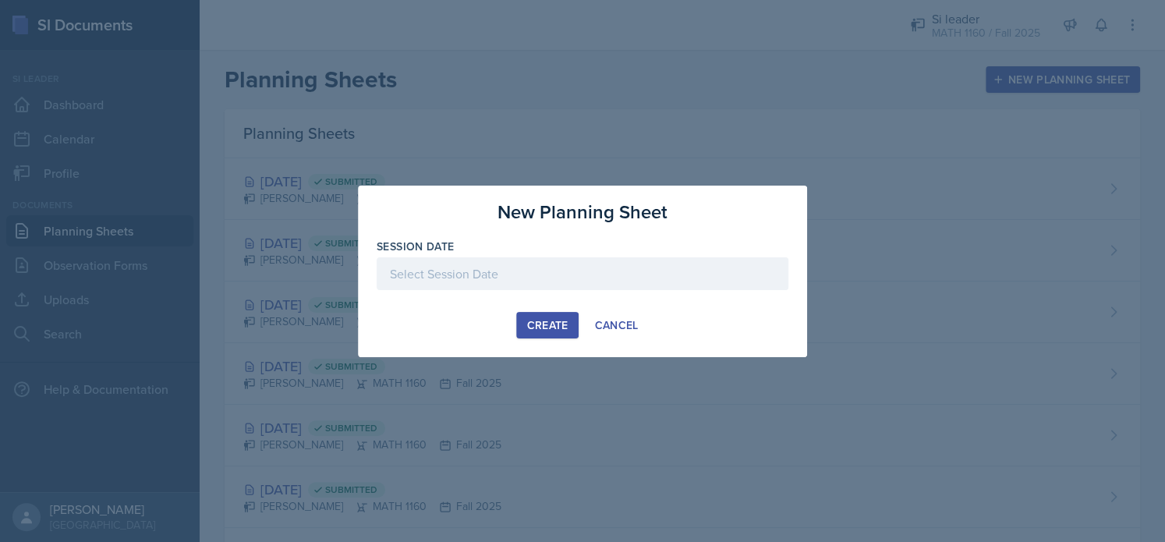
click at [626, 278] on div at bounding box center [583, 273] width 412 height 33
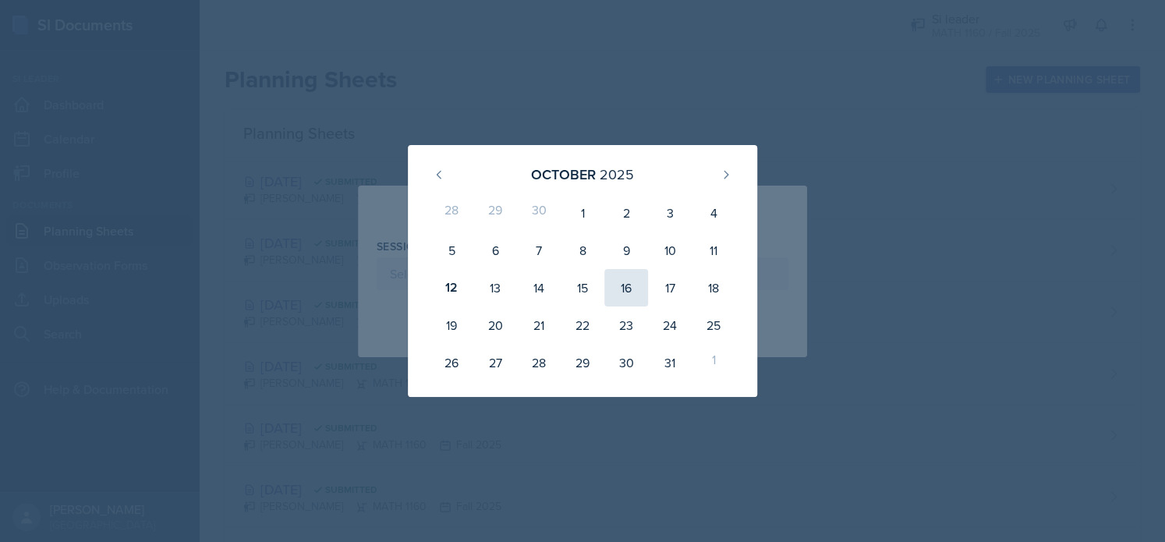
click at [634, 296] on div "16" at bounding box center [626, 287] width 44 height 37
type input "October 16th, 2025"
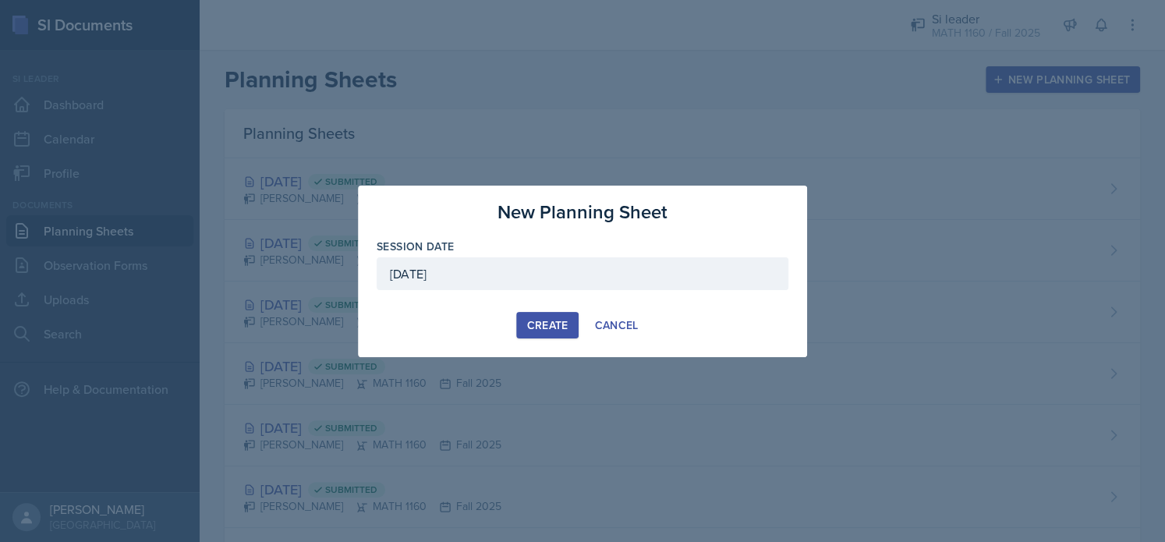
click at [540, 325] on div "Create" at bounding box center [546, 325] width 41 height 12
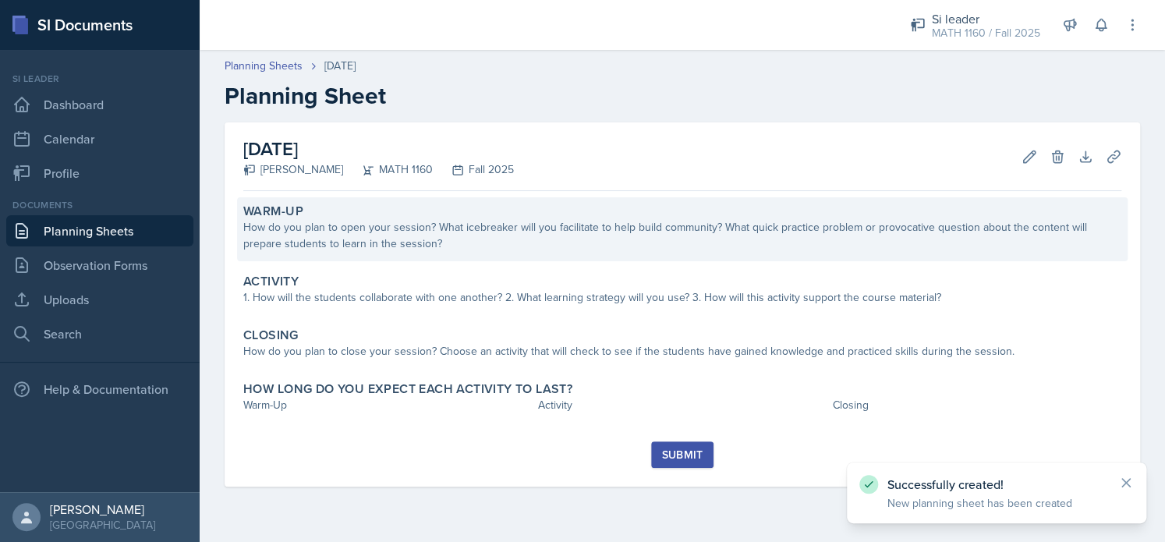
click at [478, 238] on div "How do you plan to open your session? What icebreaker will you facilitate to he…" at bounding box center [682, 235] width 878 height 33
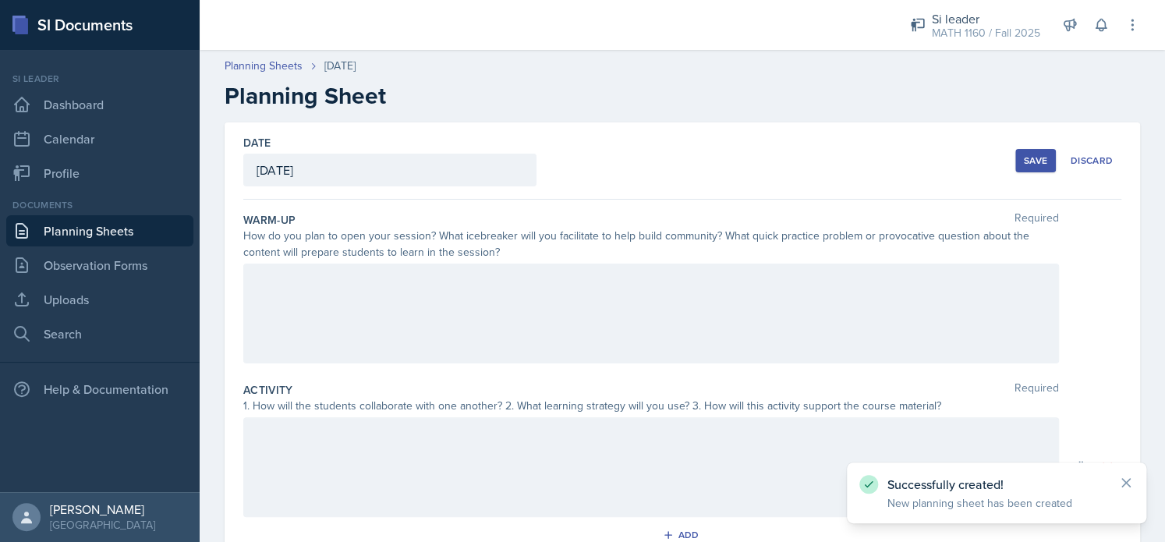
click at [430, 301] on div at bounding box center [651, 314] width 816 height 100
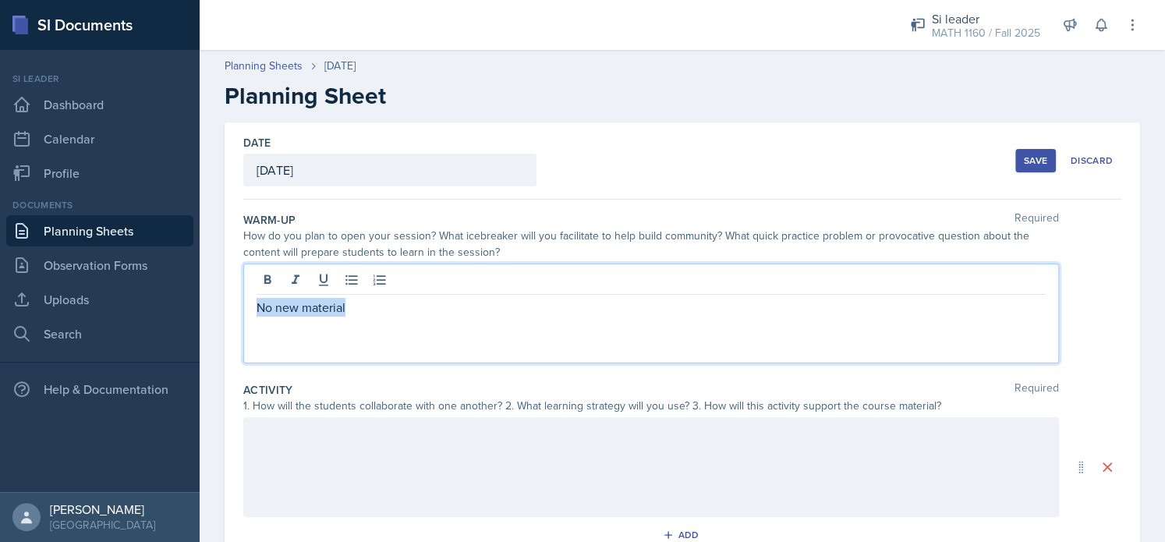
drag, startPoint x: 260, startPoint y: 311, endPoint x: 194, endPoint y: 320, distance: 66.1
click at [194, 320] on div "SI Documents Si leader Dashboard Calendar Profile Documents Planning Sheets Obs…" at bounding box center [582, 271] width 1165 height 542
copy p "No new material"
click at [305, 451] on div at bounding box center [651, 467] width 816 height 100
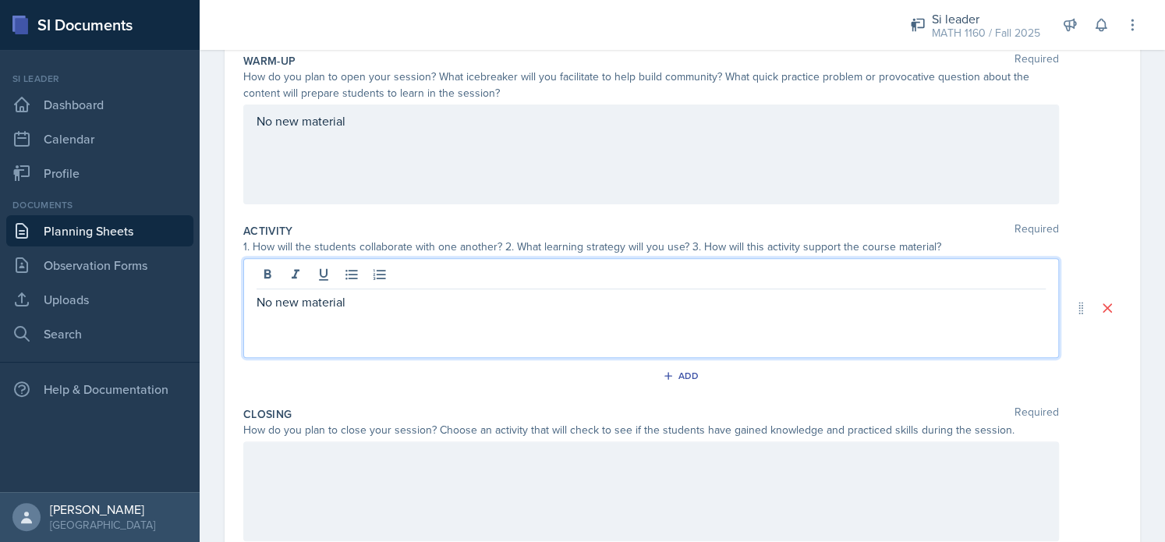
click at [301, 477] on div at bounding box center [651, 491] width 816 height 100
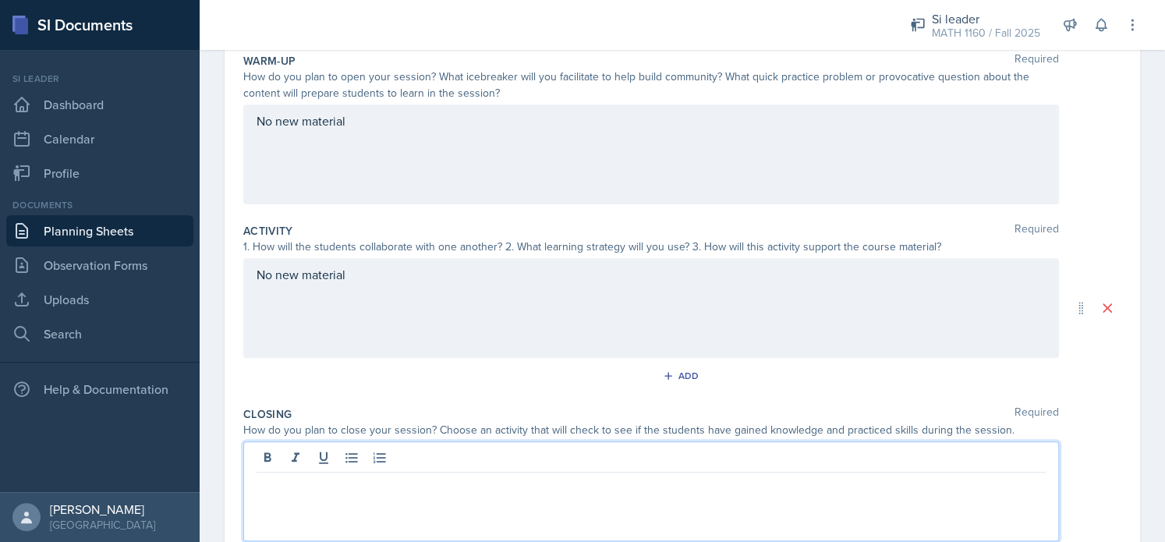
scroll to position [186, 0]
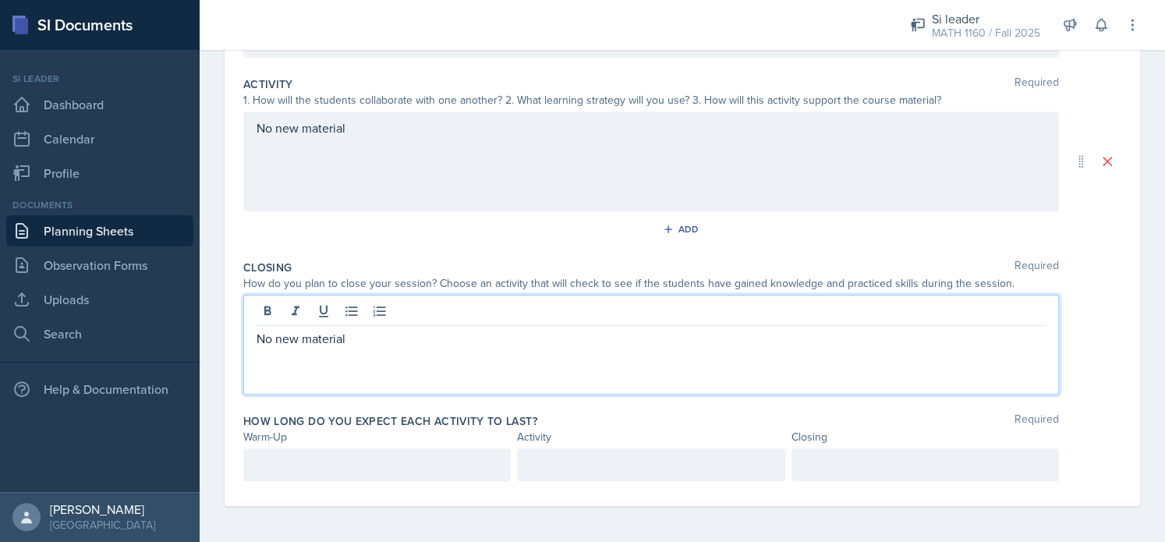
click at [296, 463] on p at bounding box center [377, 464] width 241 height 19
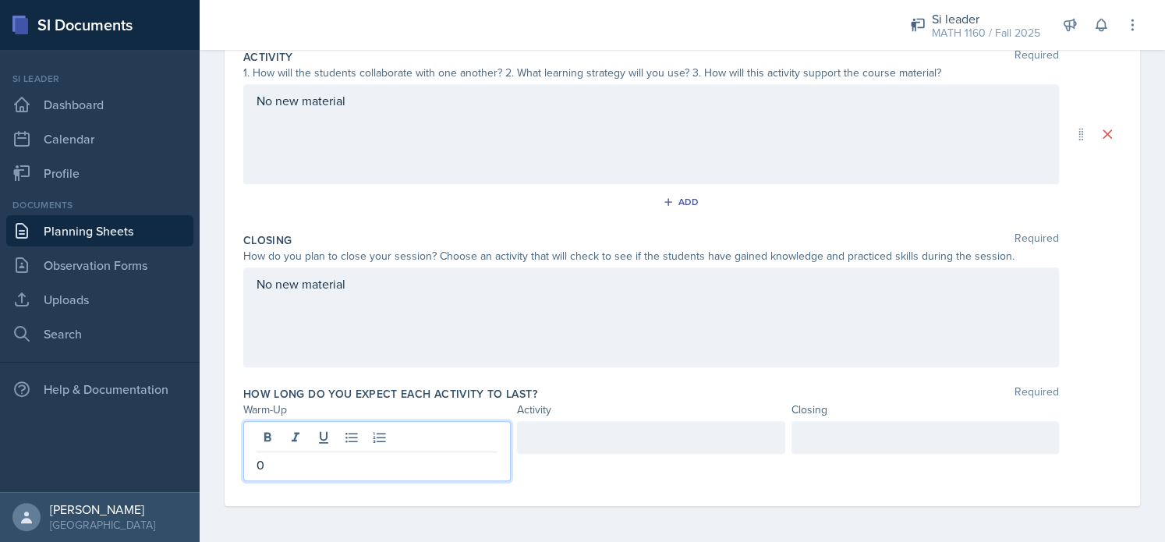
click at [639, 421] on div at bounding box center [650, 437] width 267 height 33
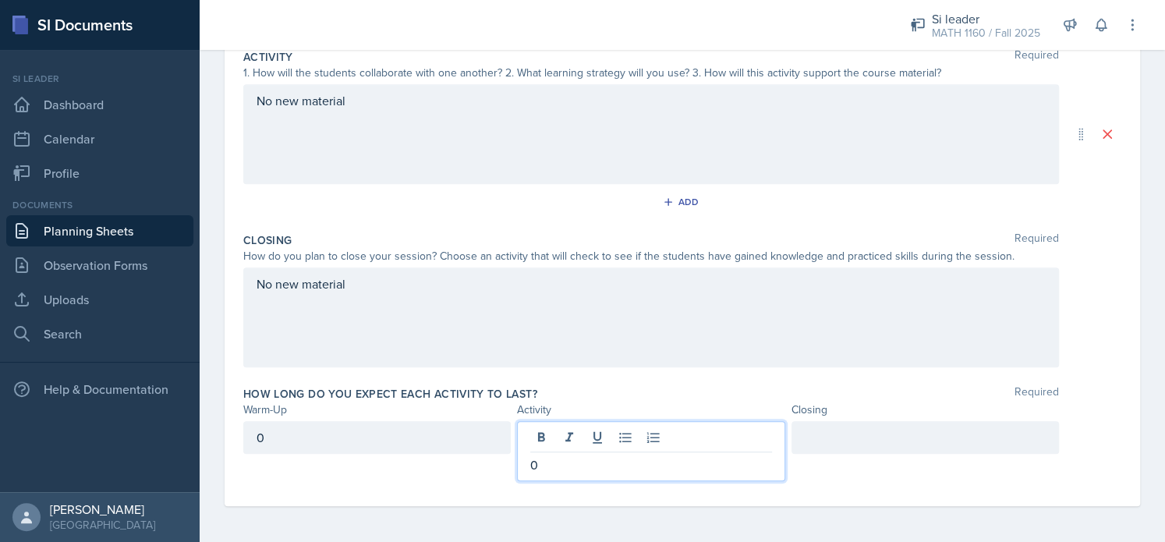
click at [851, 444] on div at bounding box center [924, 437] width 267 height 33
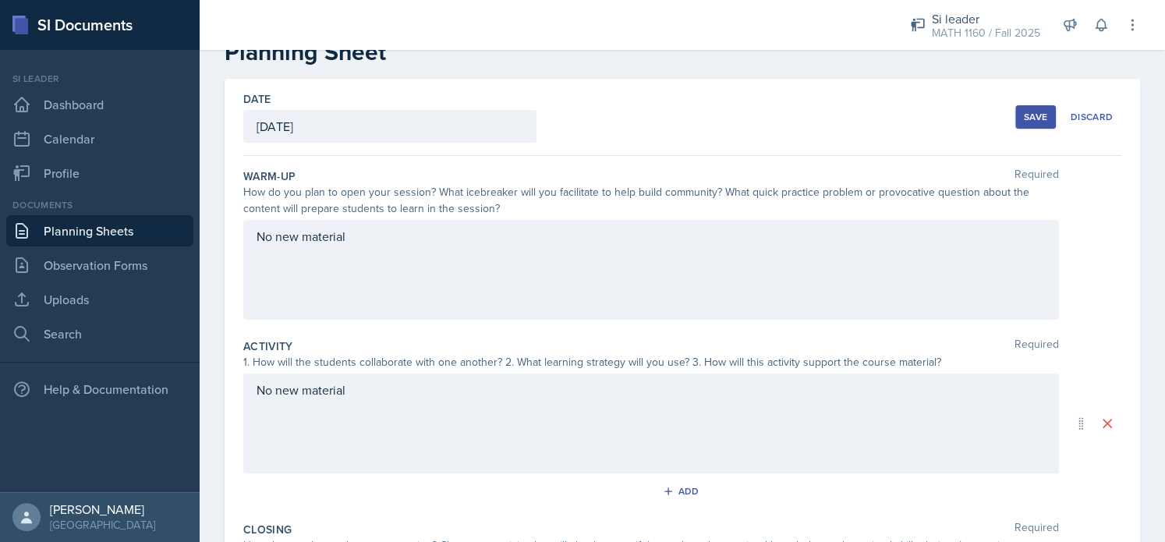
scroll to position [41, 0]
click at [1029, 114] on div "Save" at bounding box center [1035, 119] width 23 height 12
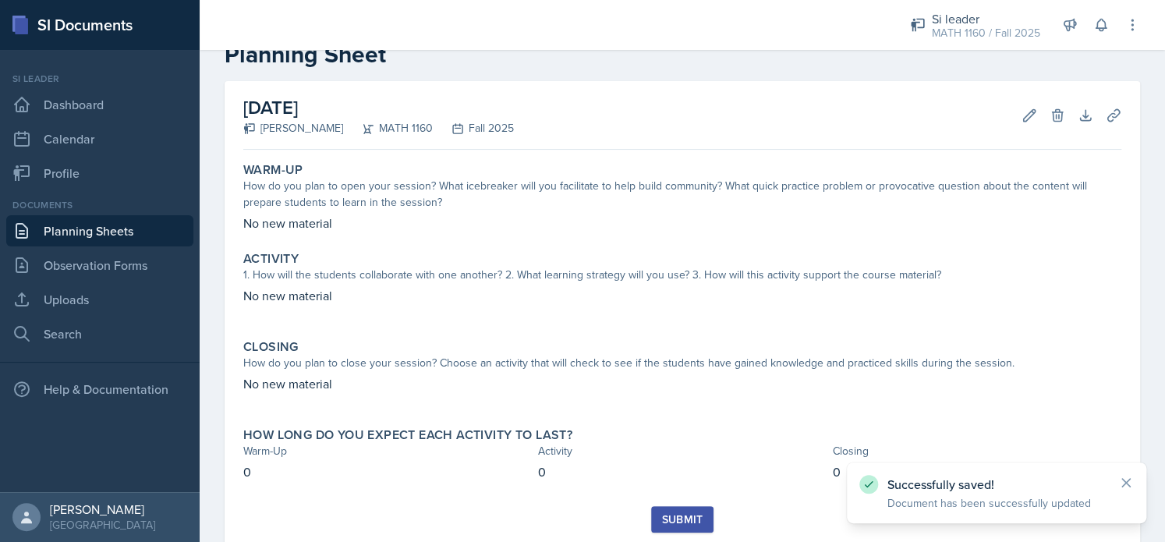
click at [667, 518] on div "Submit" at bounding box center [681, 519] width 41 height 12
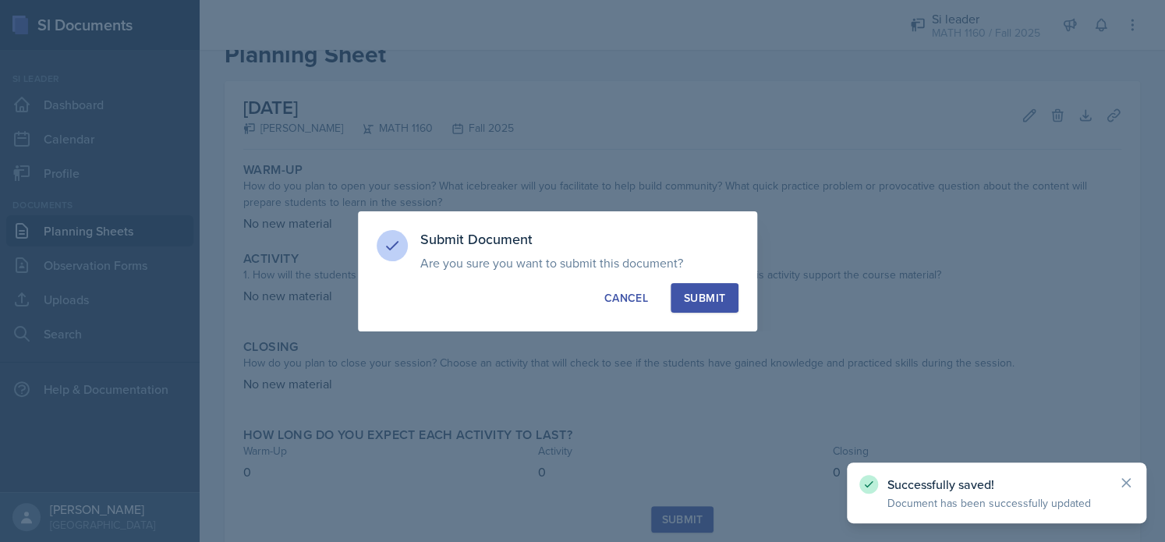
click at [712, 304] on div "Submit" at bounding box center [704, 298] width 41 height 16
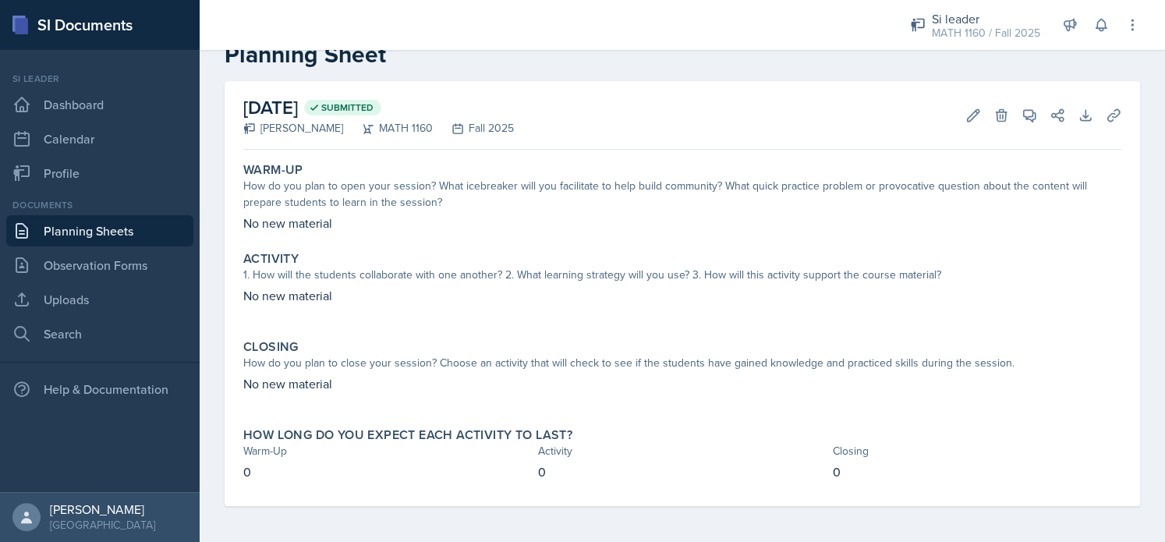
click at [60, 242] on link "Planning Sheets" at bounding box center [99, 230] width 187 height 31
